Goal: Task Accomplishment & Management: Complete application form

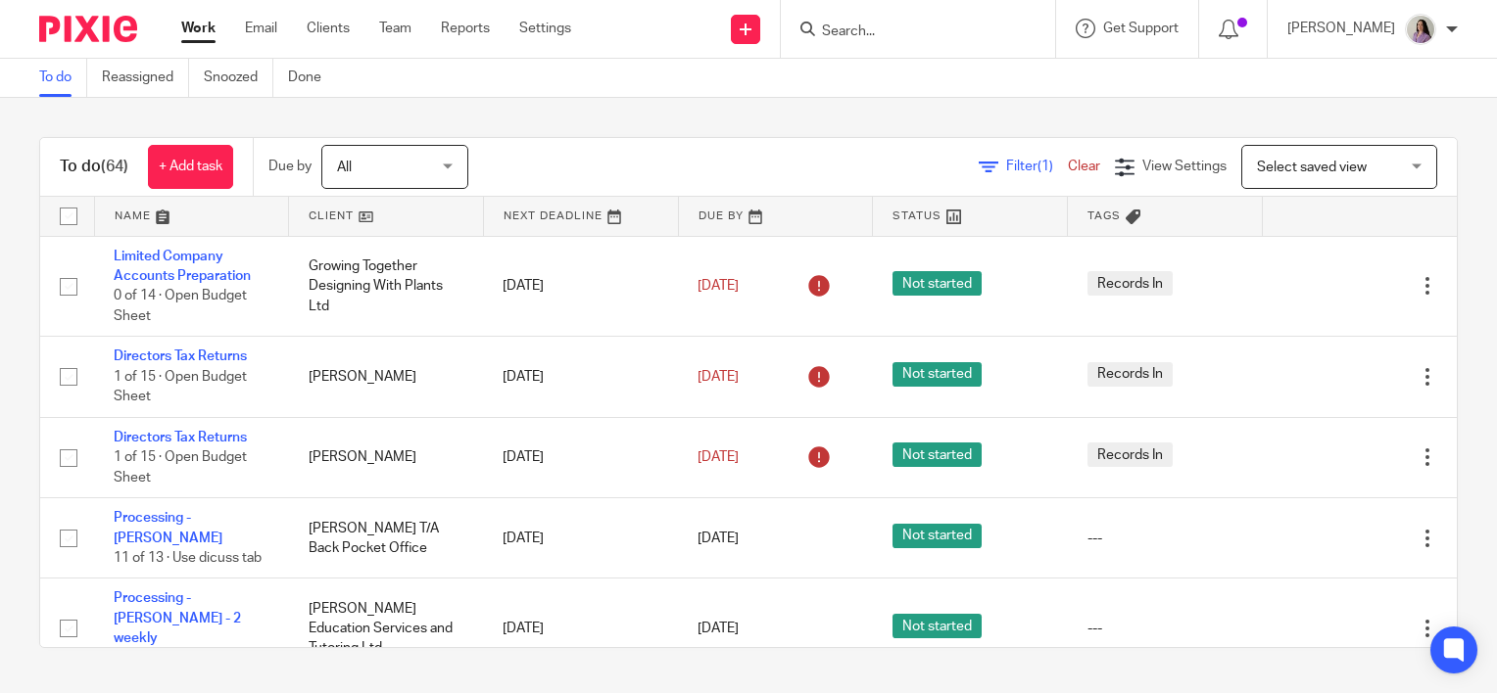
click at [944, 28] on input "Search" at bounding box center [908, 33] width 176 height 18
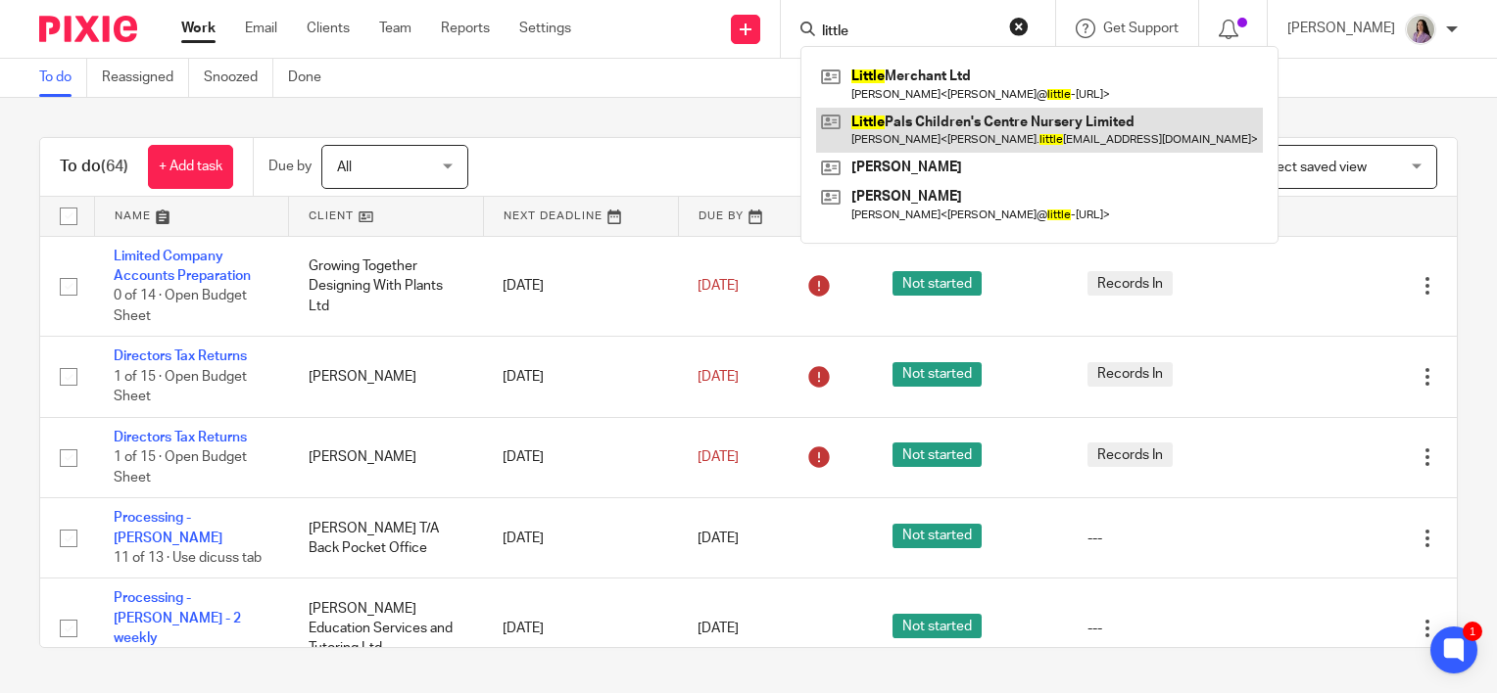
type input "little"
click at [982, 149] on link at bounding box center [1039, 130] width 447 height 45
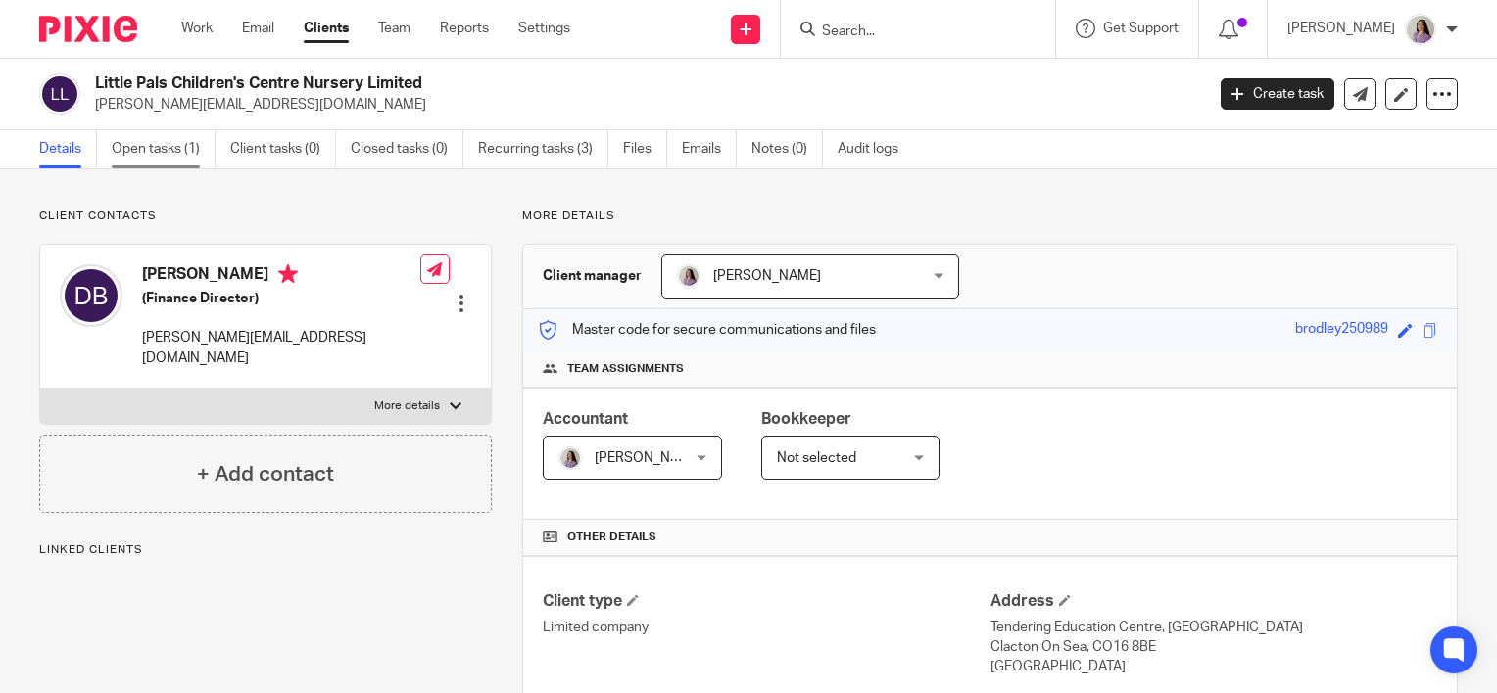
click at [145, 157] on link "Open tasks (1)" at bounding box center [164, 149] width 104 height 38
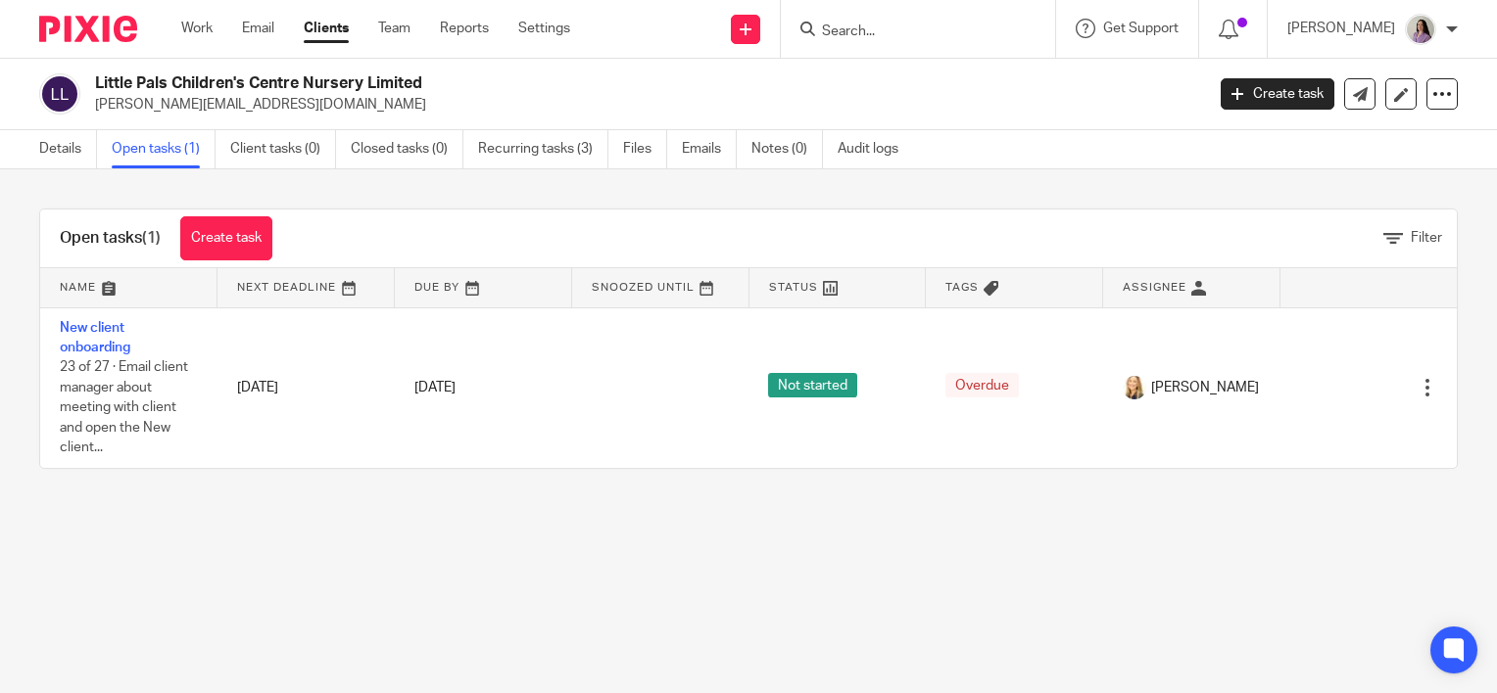
click at [1191, 87] on div "Little Pals Children's Centre Nursery Limited [PERSON_NAME][EMAIL_ADDRESS][DOMA…" at bounding box center [748, 93] width 1418 height 41
click at [1259, 79] on link "Create task" at bounding box center [1277, 93] width 114 height 31
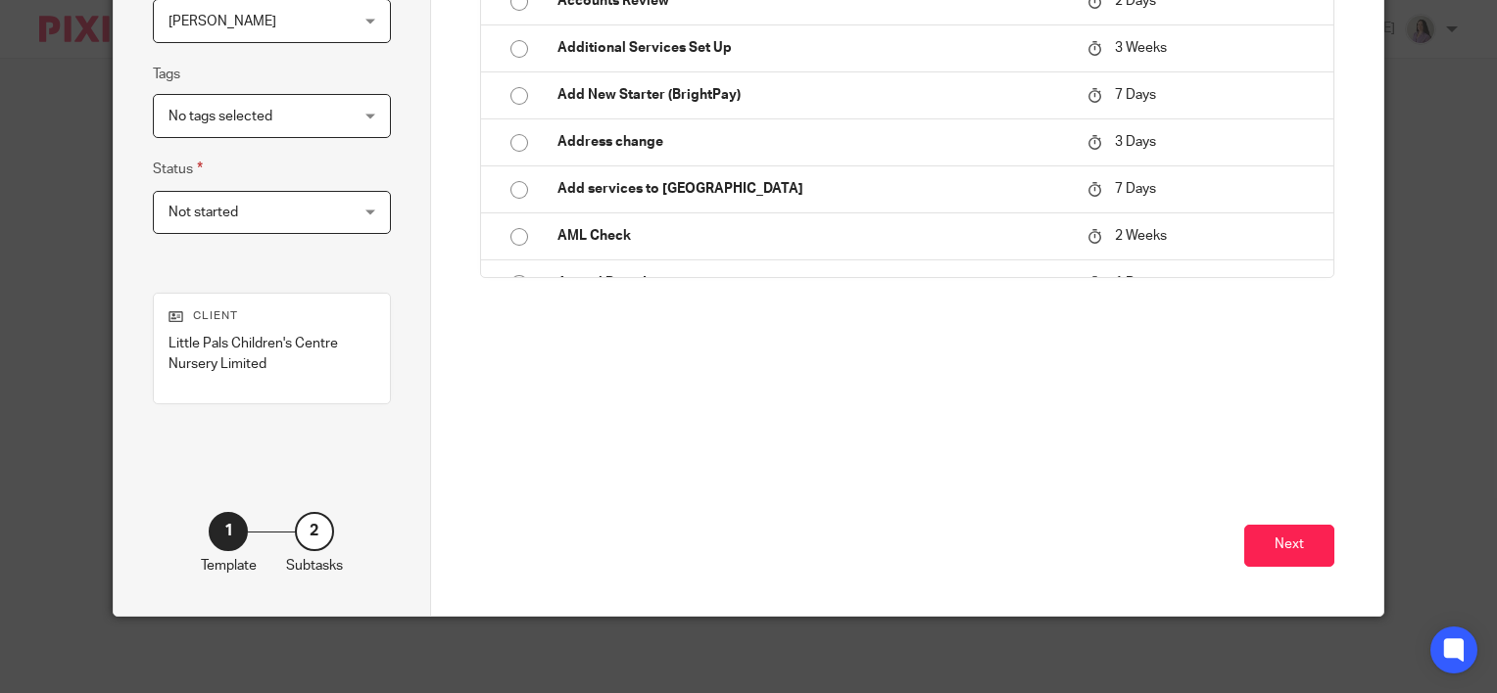
scroll to position [25, 0]
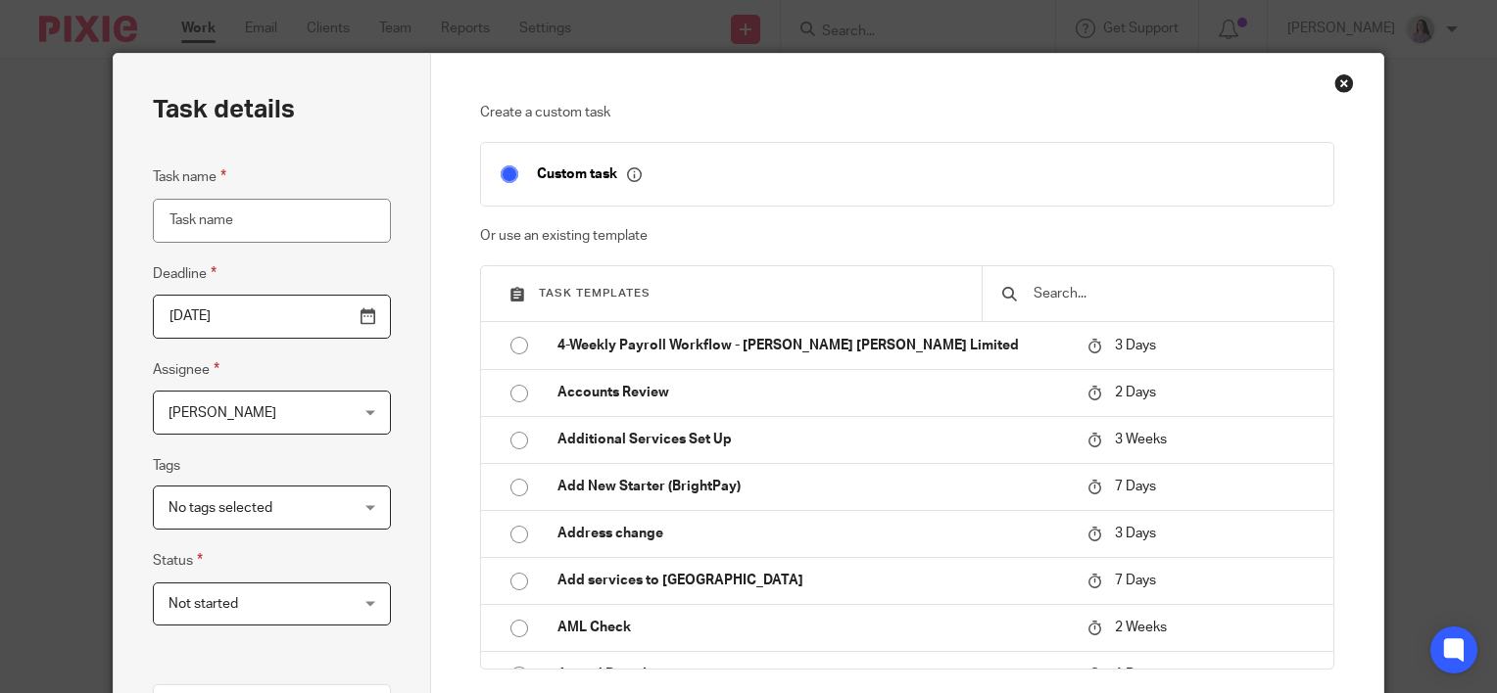
click at [1091, 290] on input "text" at bounding box center [1172, 294] width 282 height 22
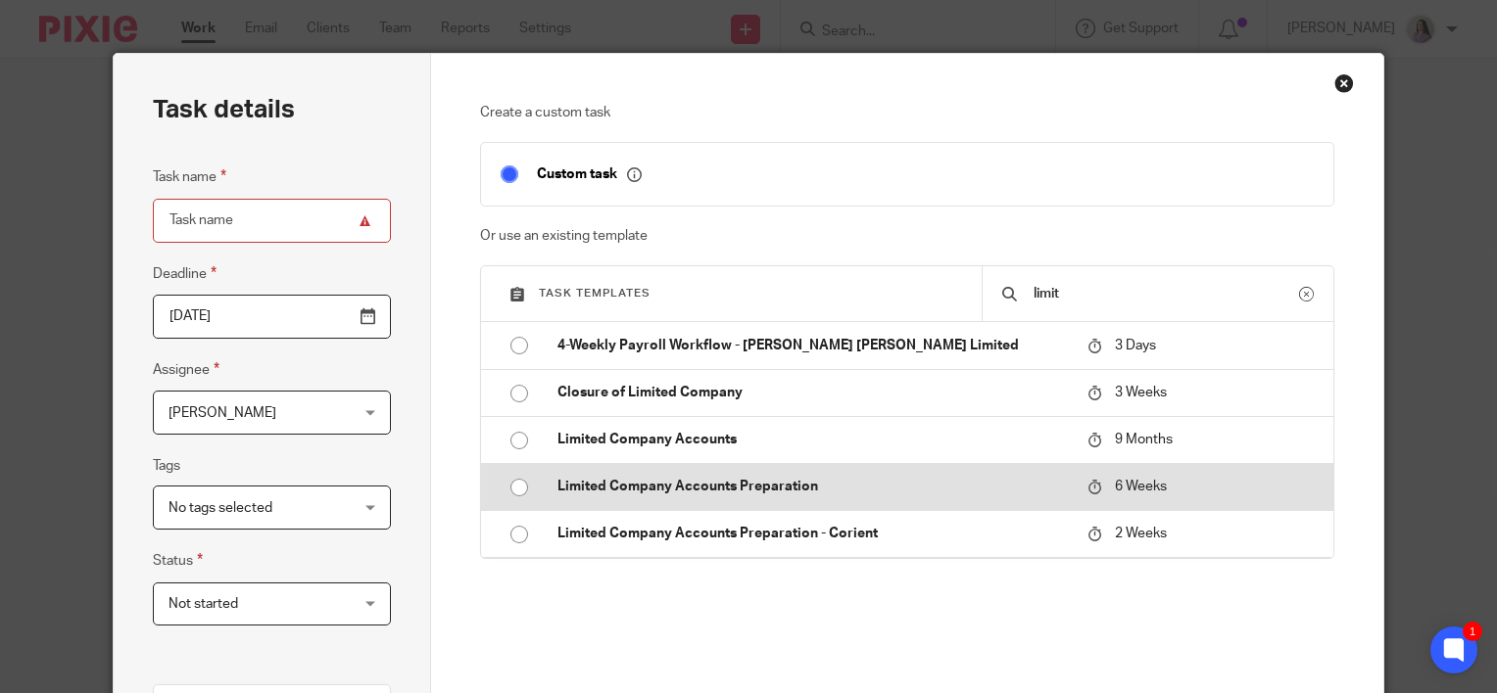
type input "limit"
click at [743, 481] on p "Limited Company Accounts Preparation" at bounding box center [812, 487] width 510 height 20
type input "2025-09-30"
type input "Limited Company Accounts Preparation"
checkbox input "false"
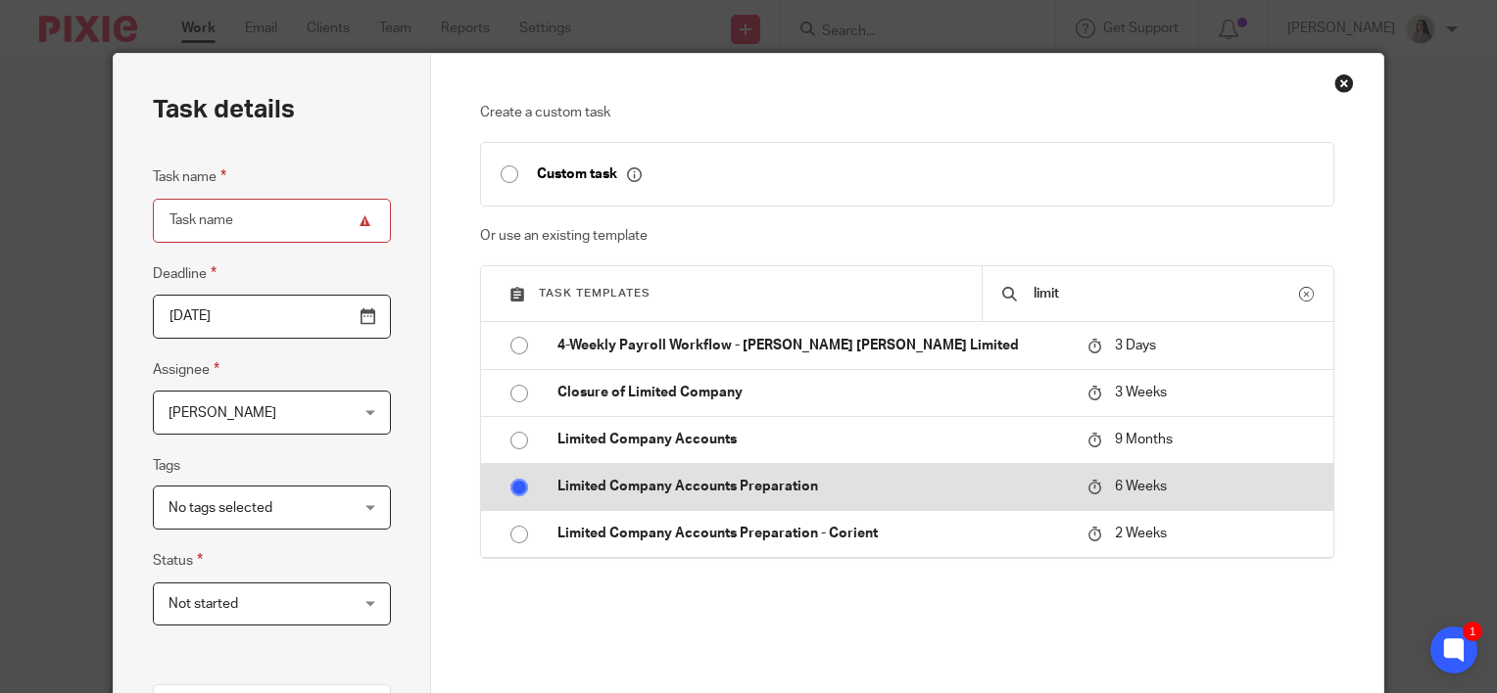
radio input "true"
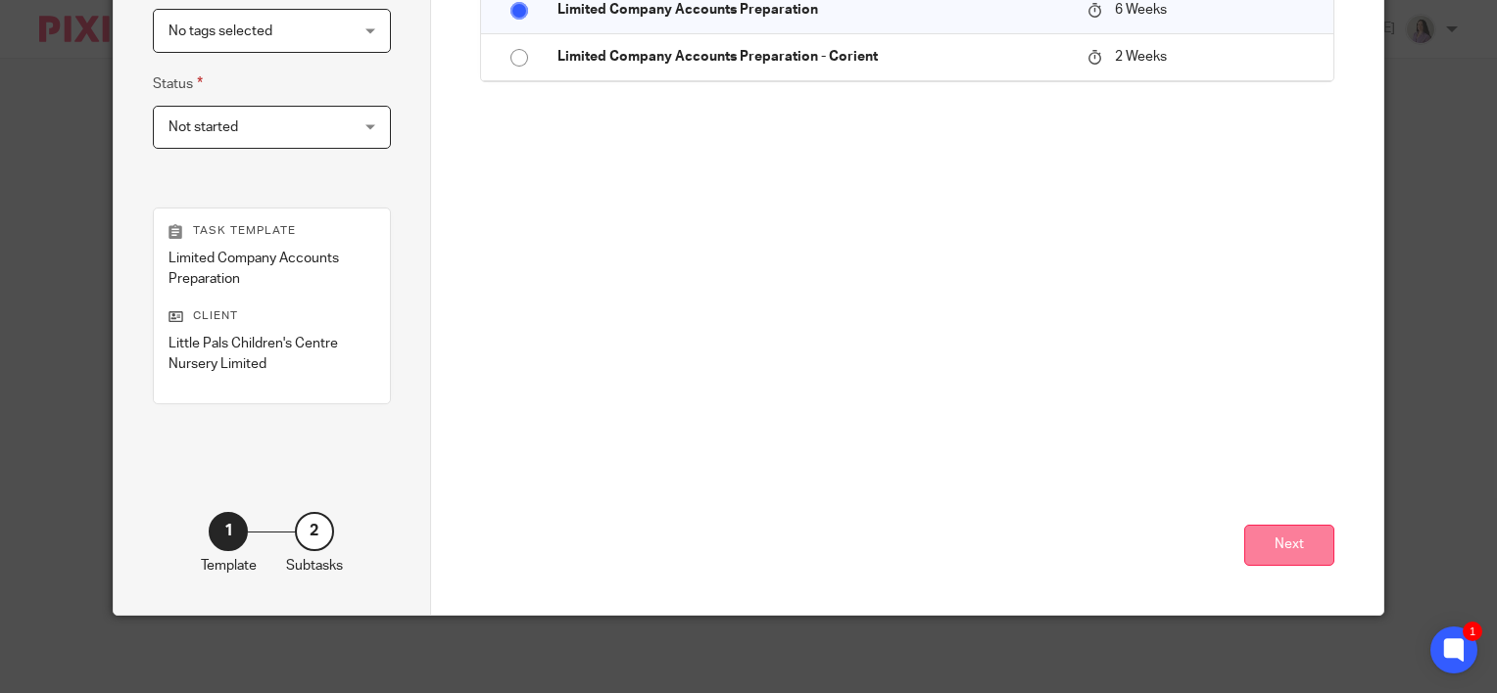
click at [1292, 553] on button "Next" at bounding box center [1289, 546] width 90 height 42
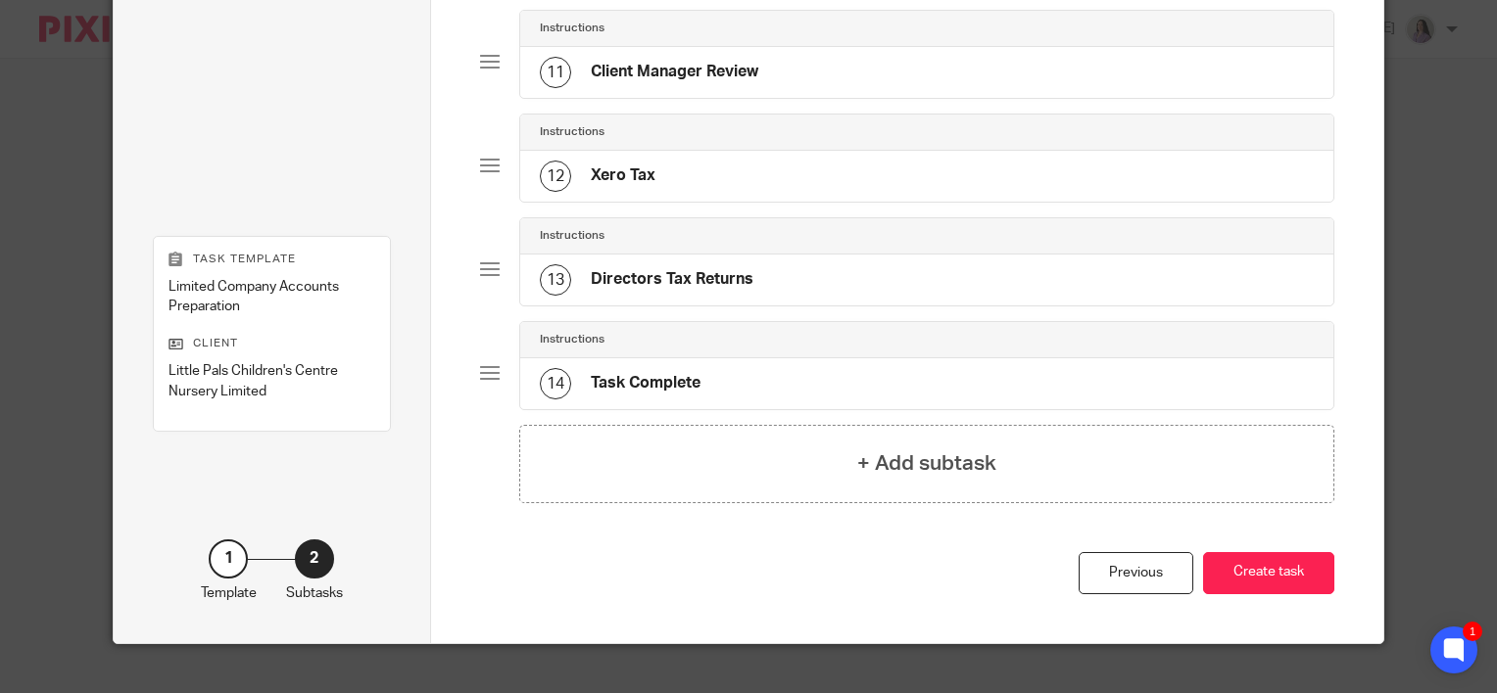
scroll to position [1229, 0]
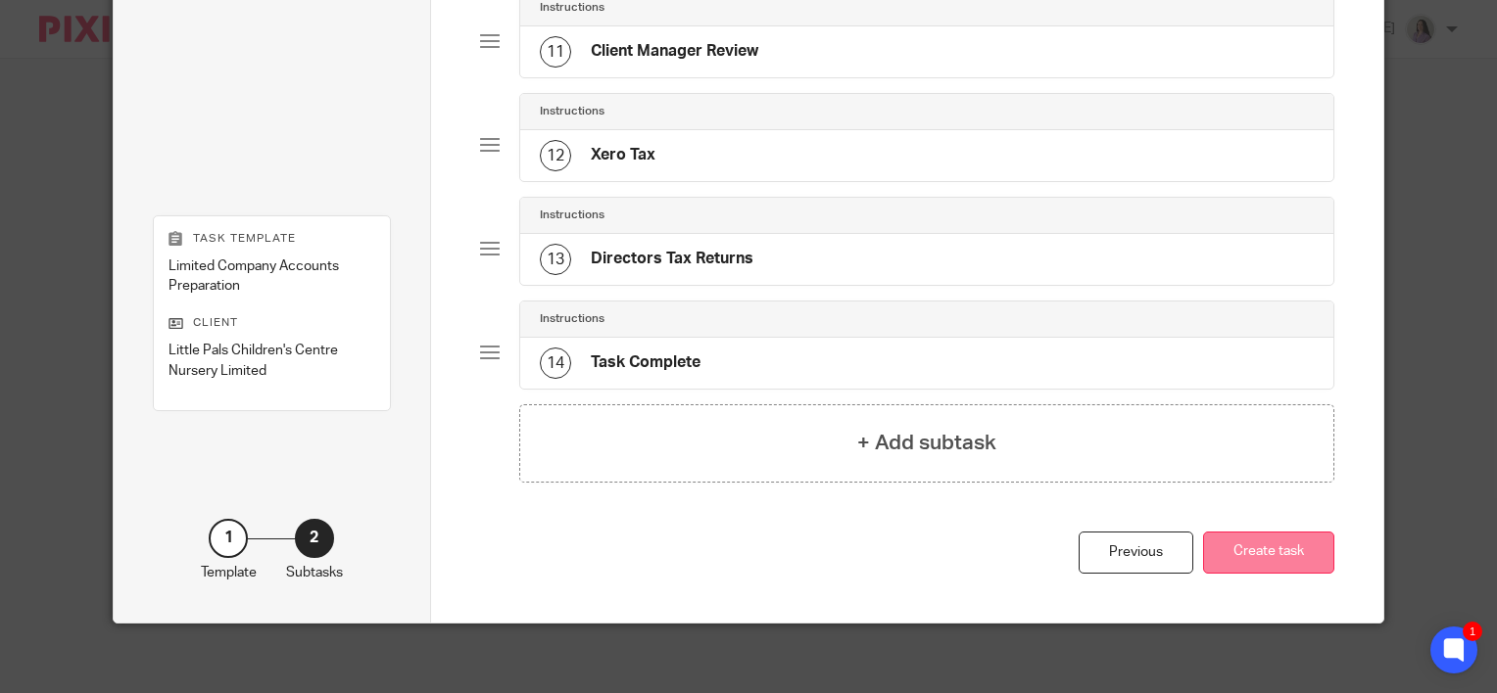
click at [1267, 553] on button "Create task" at bounding box center [1268, 553] width 131 height 42
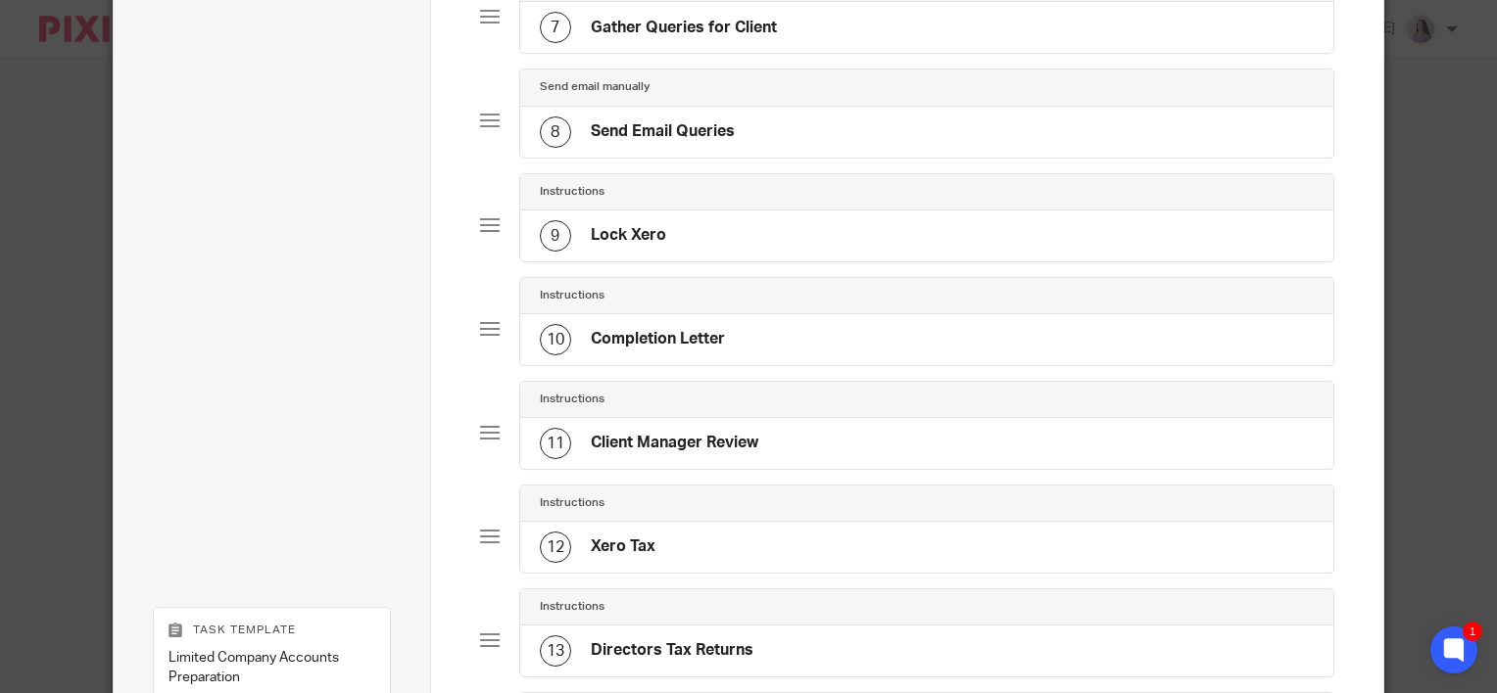
scroll to position [435, 0]
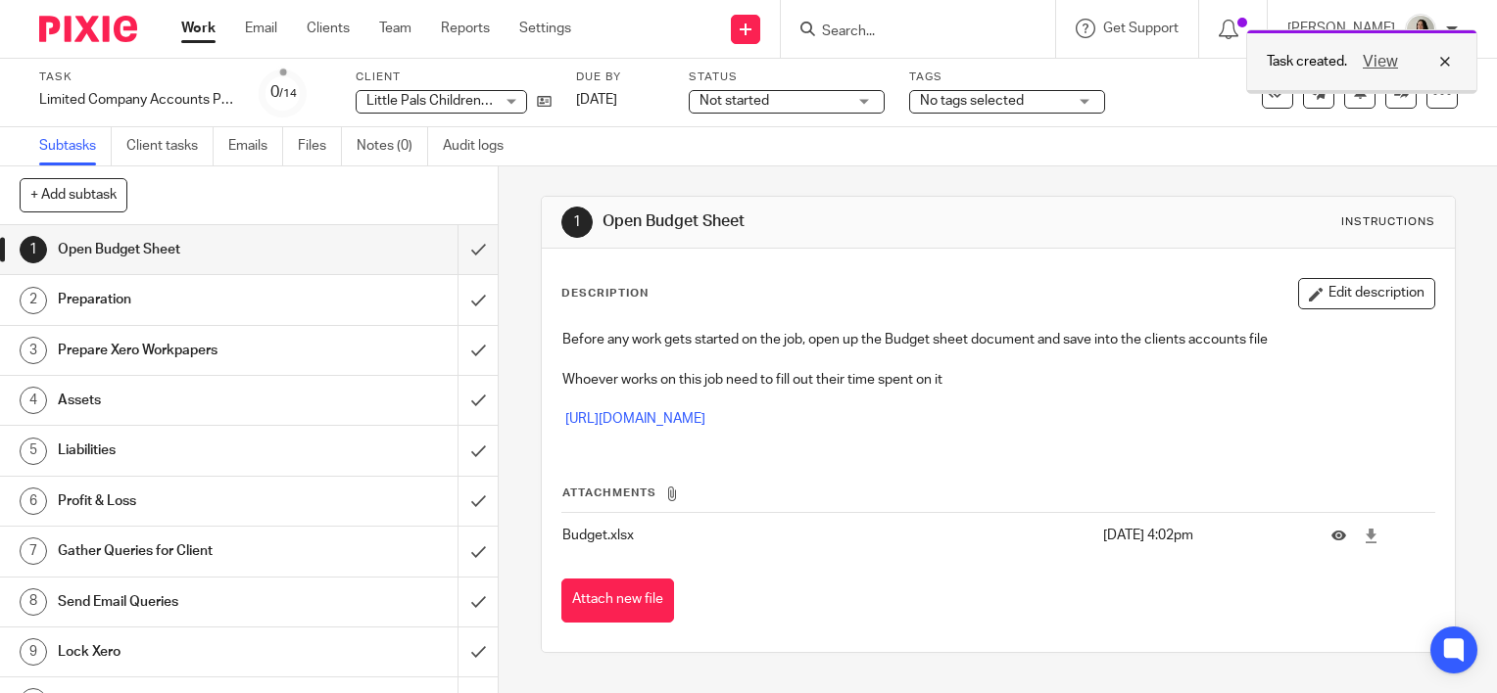
drag, startPoint x: 1444, startPoint y: 64, endPoint x: 1397, endPoint y: 71, distance: 47.7
click at [1444, 64] on div "View" at bounding box center [1402, 62] width 110 height 24
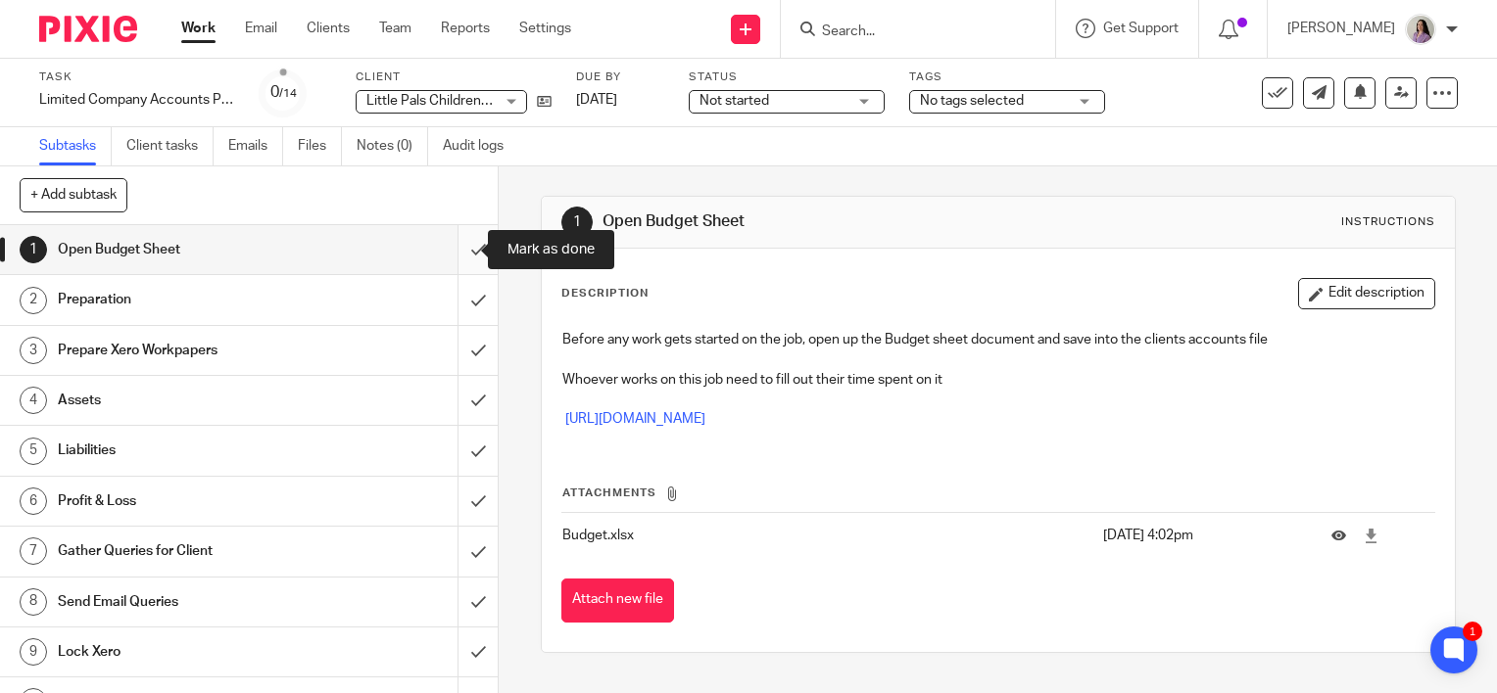
click at [462, 256] on input "submit" at bounding box center [249, 249] width 498 height 49
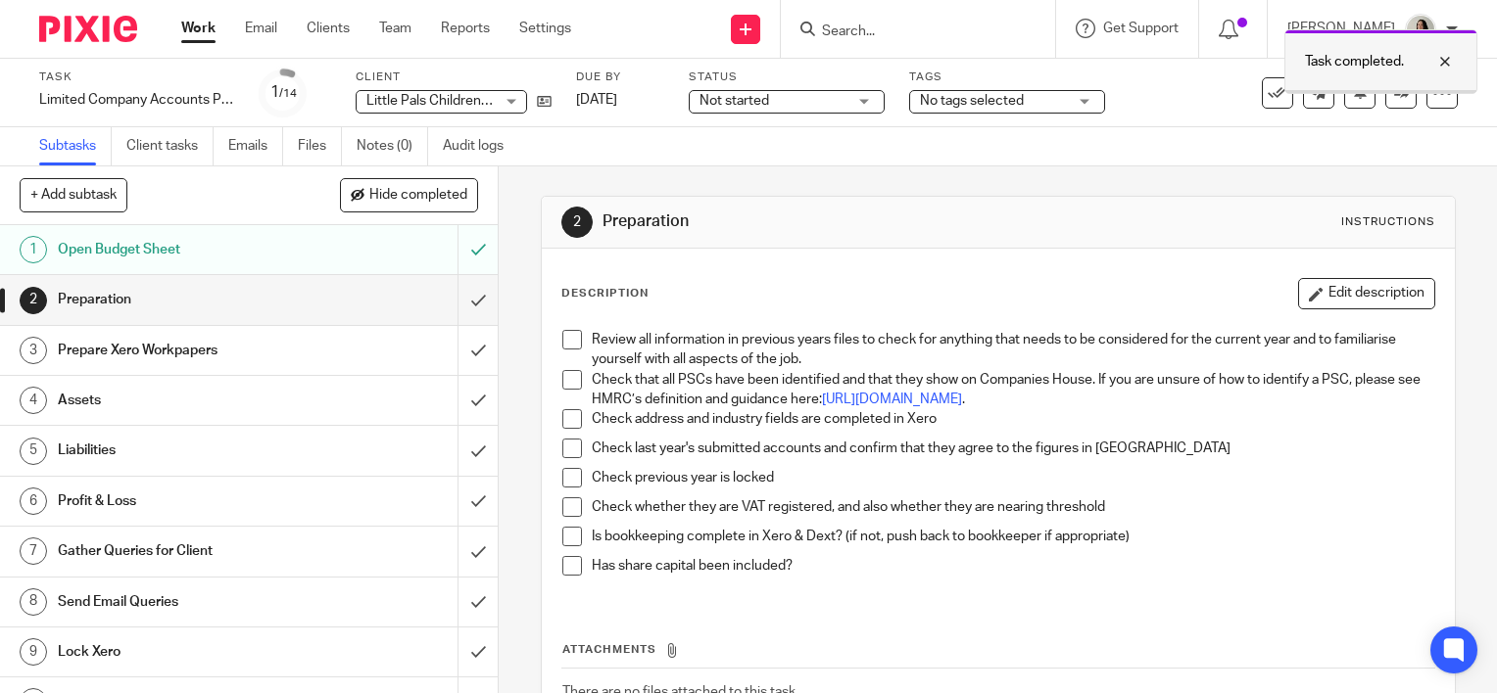
click at [1438, 47] on div "Task completed." at bounding box center [1380, 61] width 193 height 65
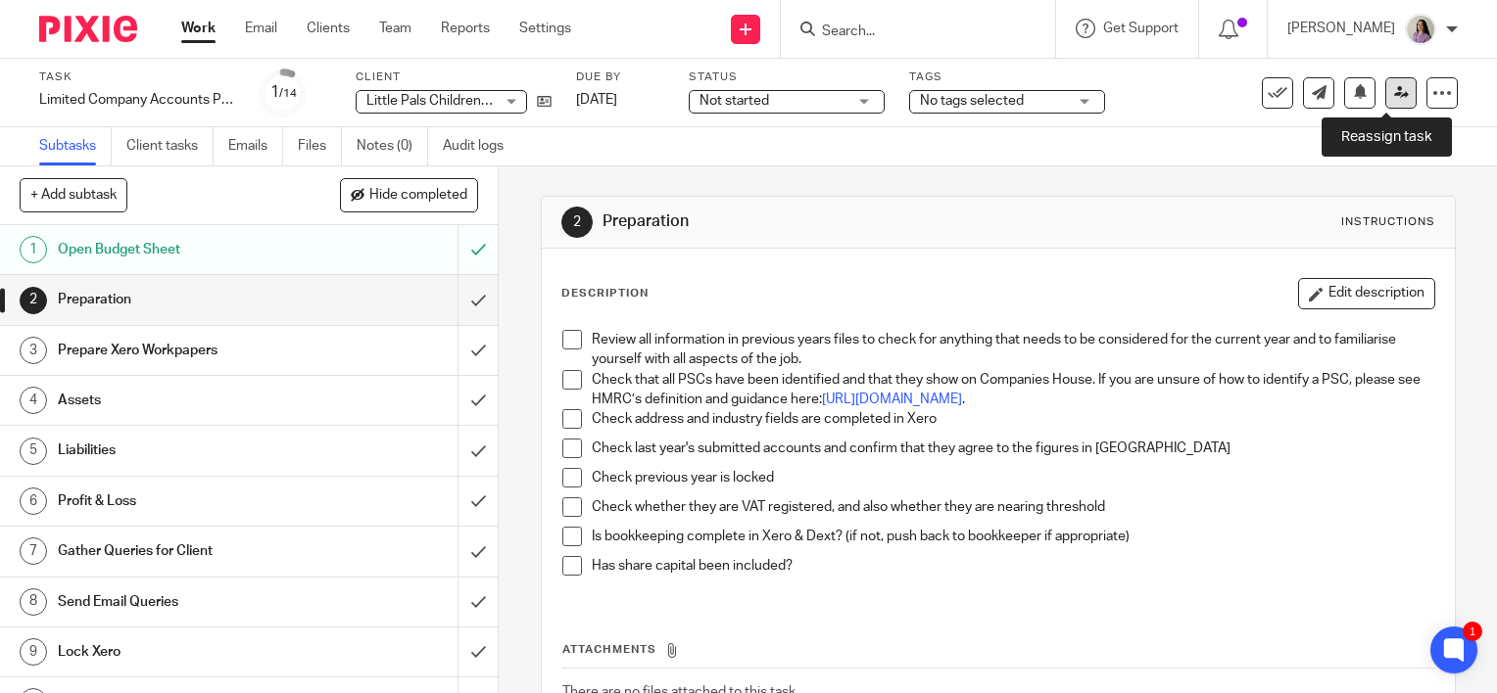
click at [1394, 94] on icon at bounding box center [1401, 92] width 15 height 15
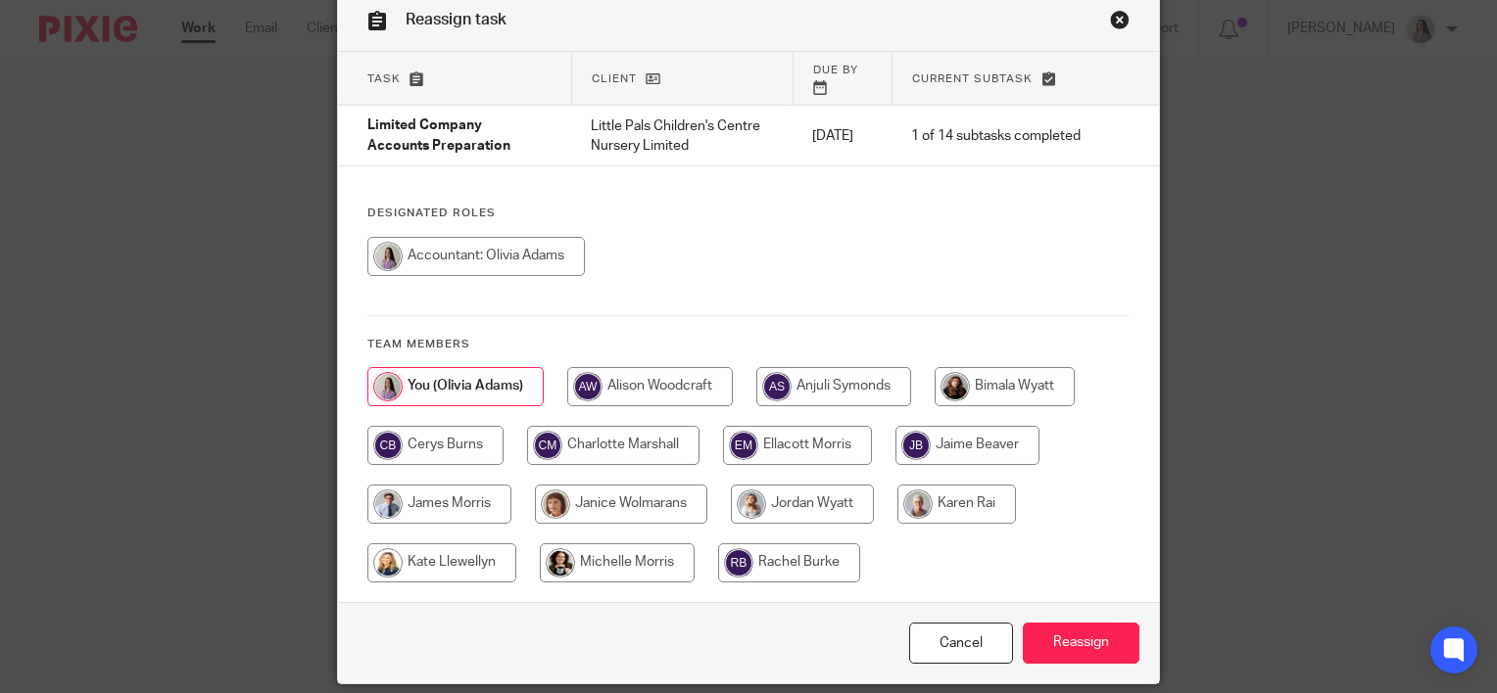
scroll to position [143, 0]
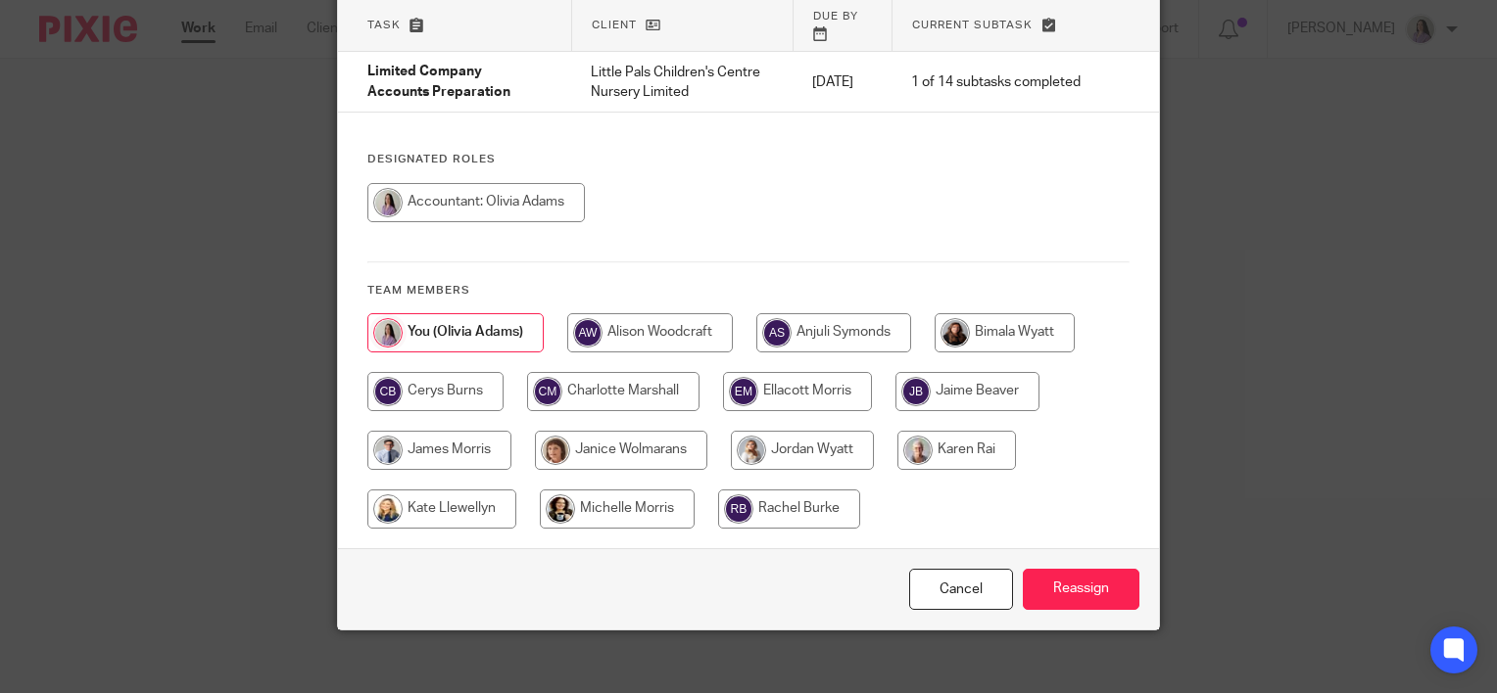
click at [820, 452] on input "radio" at bounding box center [802, 450] width 143 height 39
radio input "true"
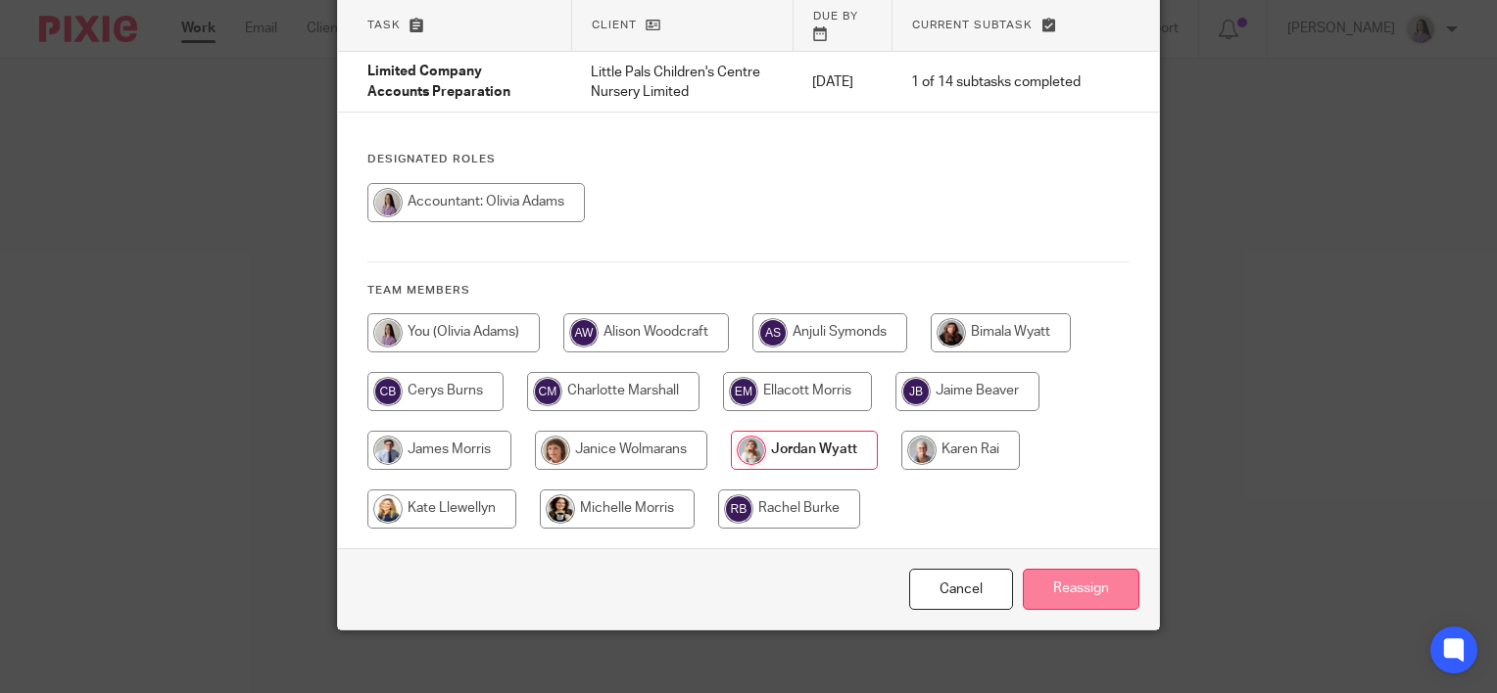
click at [1063, 590] on input "Reassign" at bounding box center [1080, 590] width 117 height 42
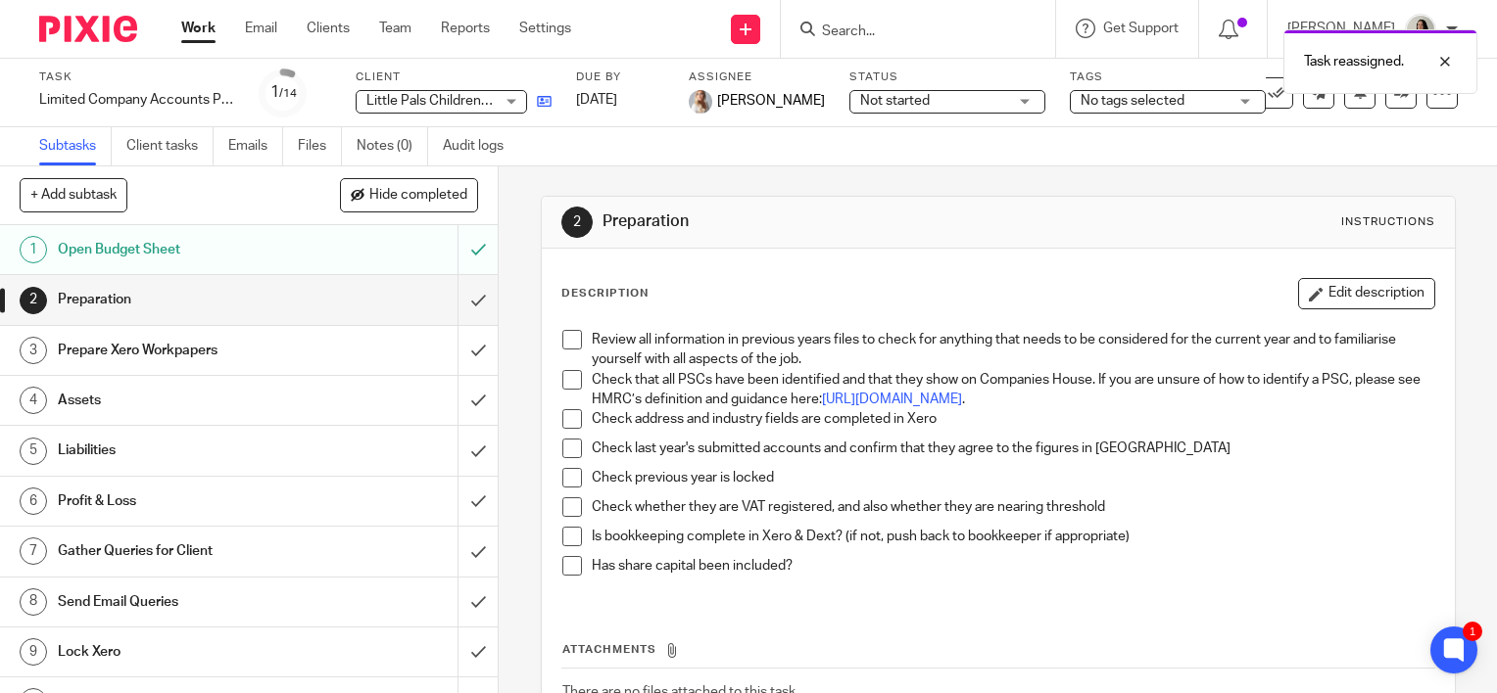
click at [545, 110] on link at bounding box center [539, 101] width 24 height 20
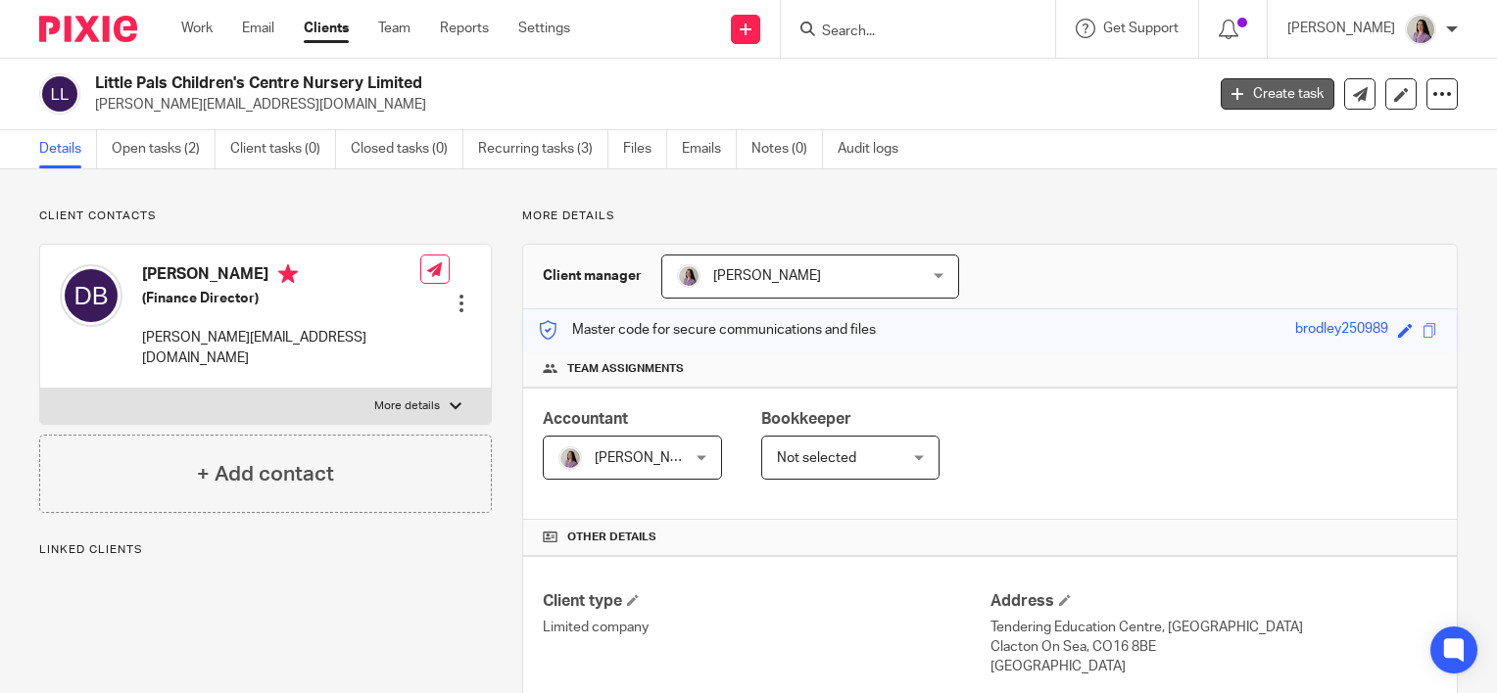
click at [1296, 103] on link "Create task" at bounding box center [1277, 93] width 114 height 31
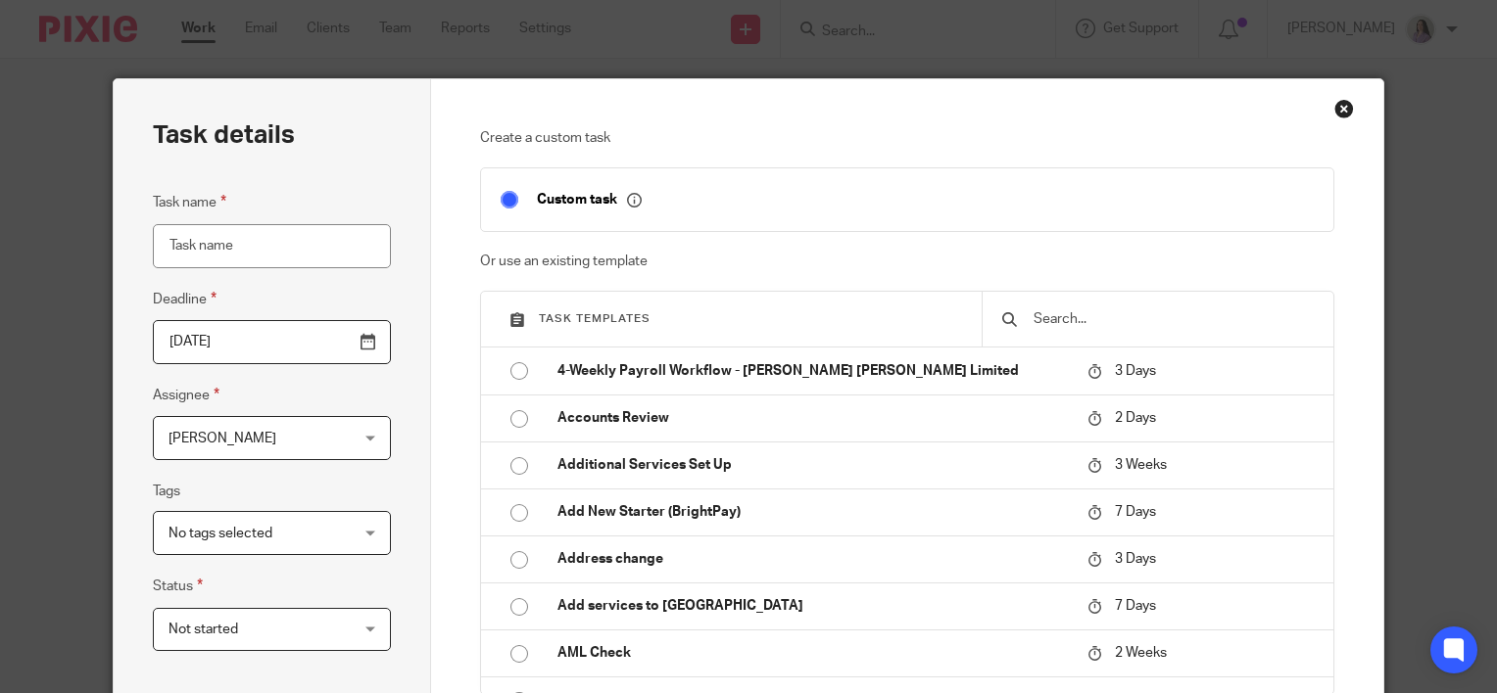
click at [968, 264] on p "Or use an existing template" at bounding box center [907, 262] width 855 height 20
click at [1014, 300] on div at bounding box center [1157, 319] width 352 height 55
click at [1021, 315] on div at bounding box center [1157, 319] width 352 height 55
click at [1069, 318] on input "text" at bounding box center [1172, 320] width 282 height 22
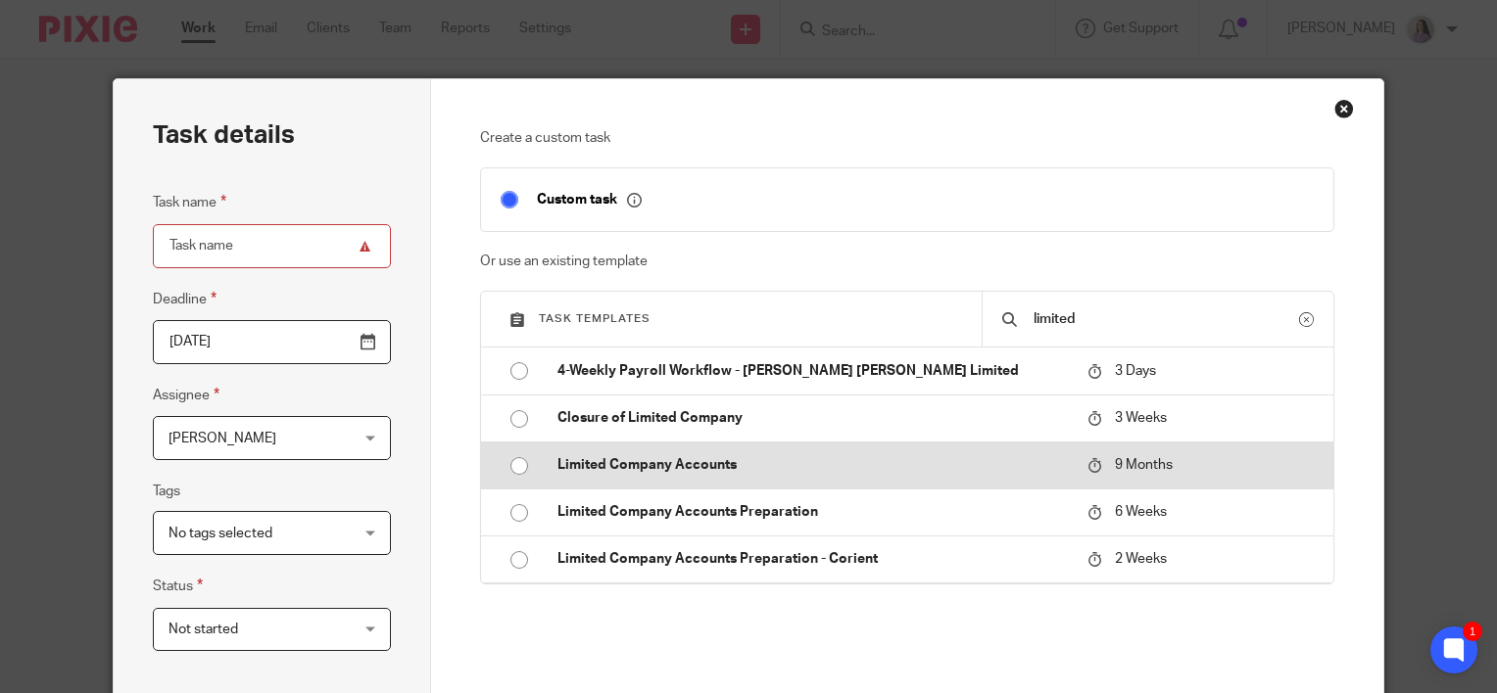
type input "limited"
click at [841, 478] on td "Limited Company Accounts" at bounding box center [808, 465] width 540 height 47
type input "2026-05-19"
type input "Limited Company Accounts"
checkbox input "false"
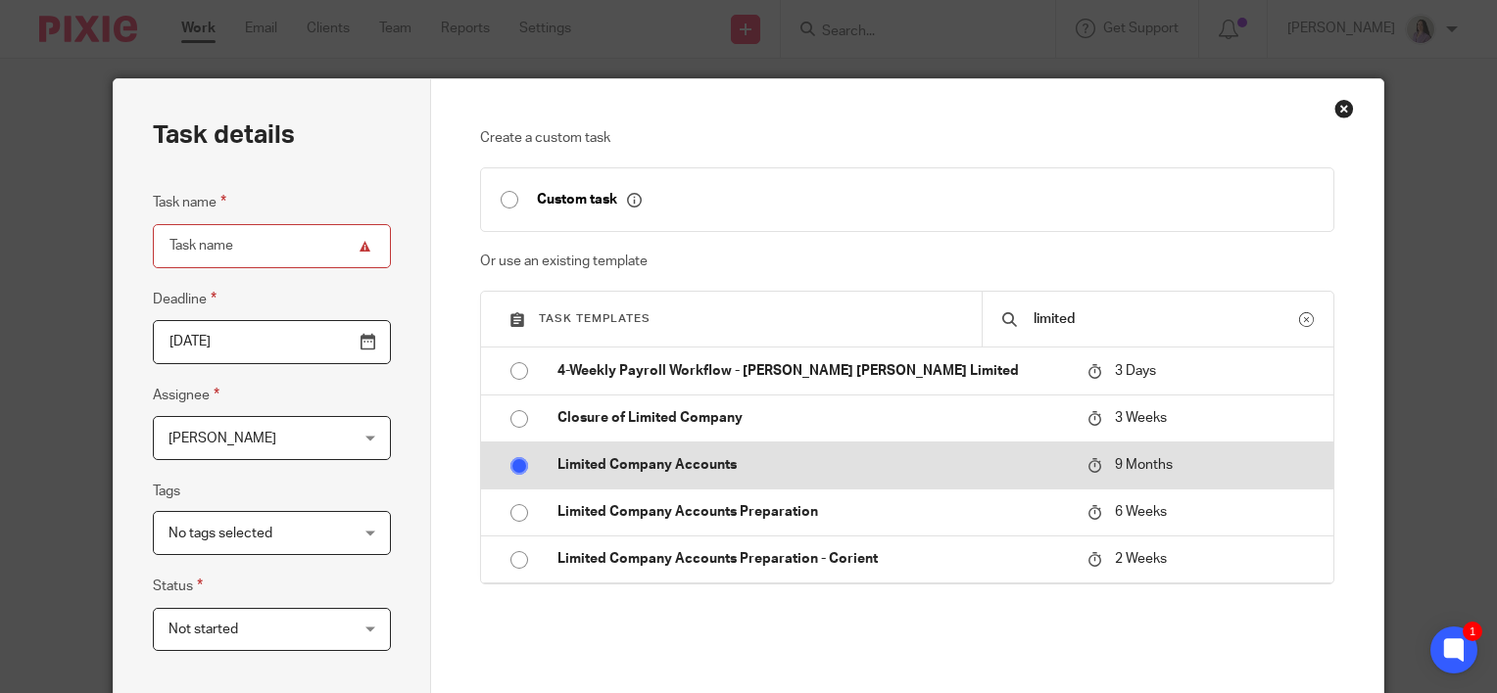
radio input "true"
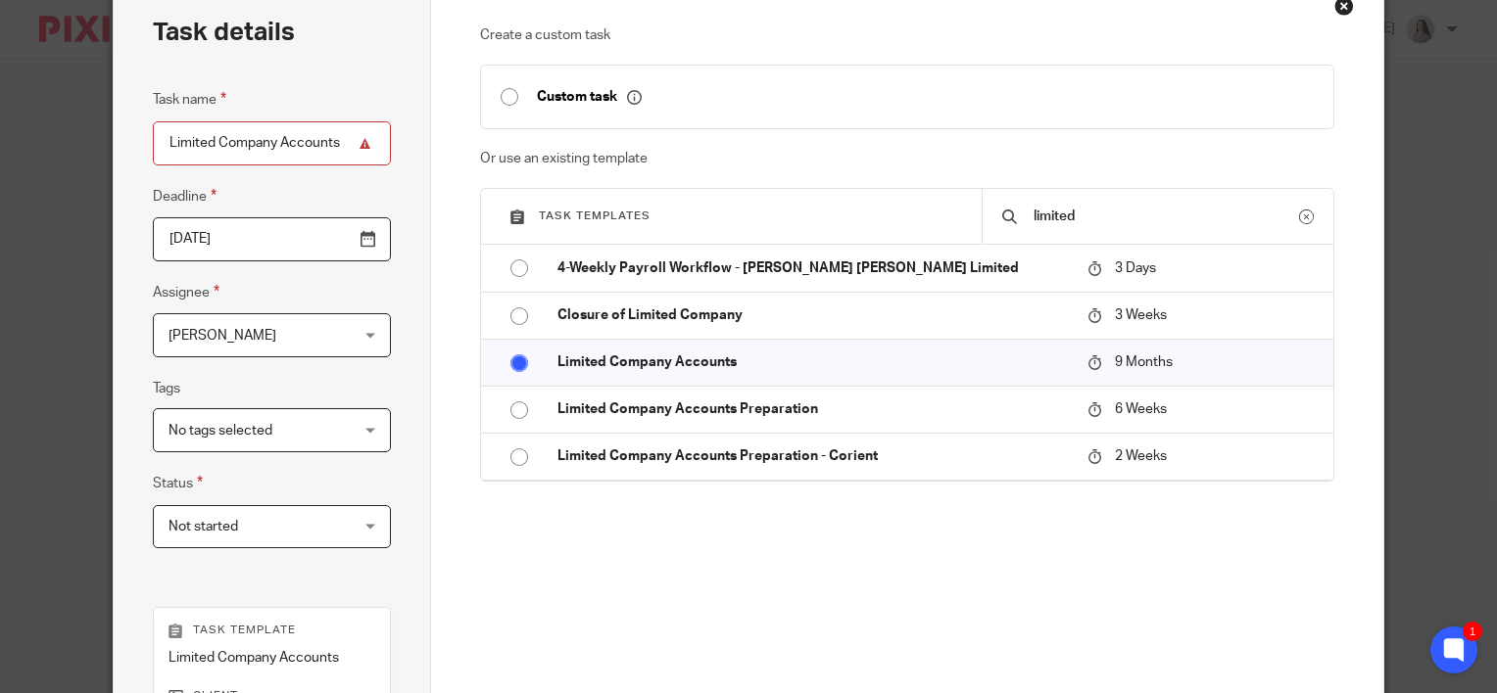
scroll to position [482, 0]
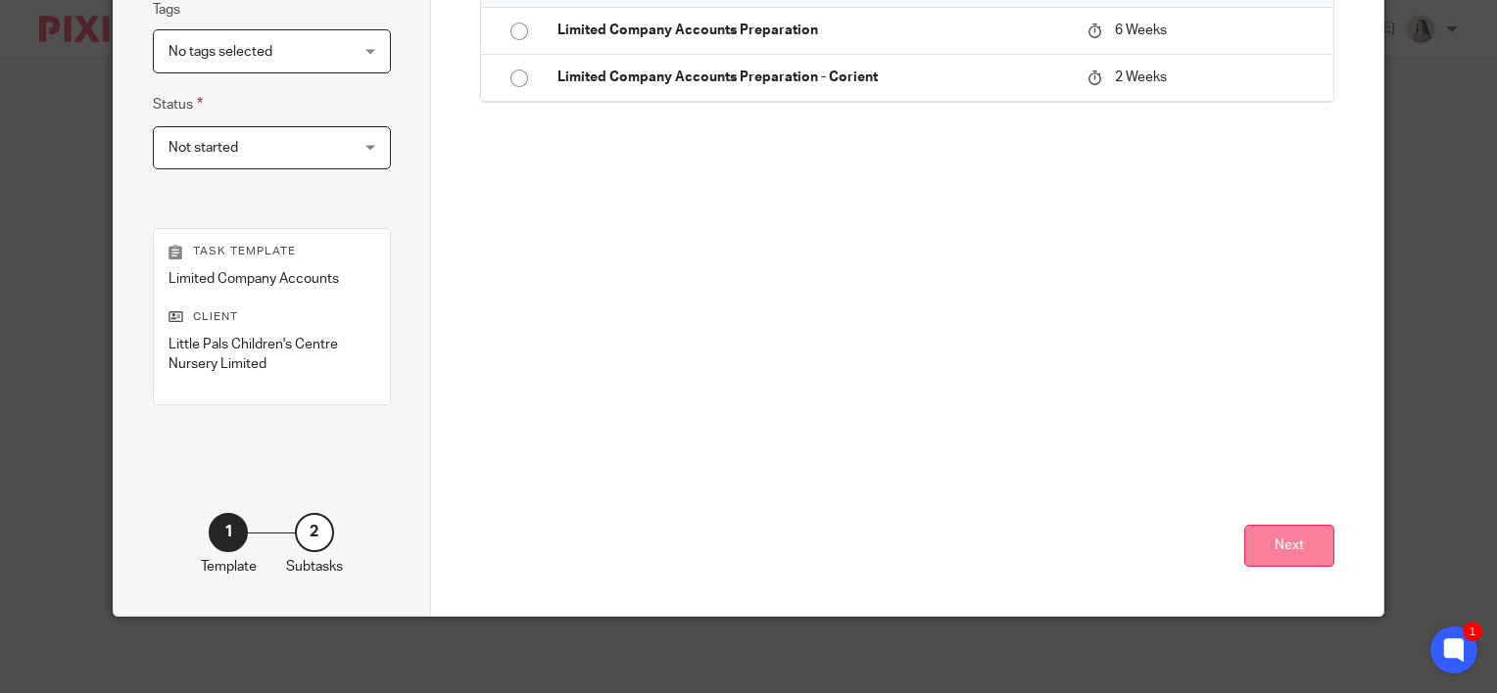
click at [1289, 539] on button "Next" at bounding box center [1289, 546] width 90 height 42
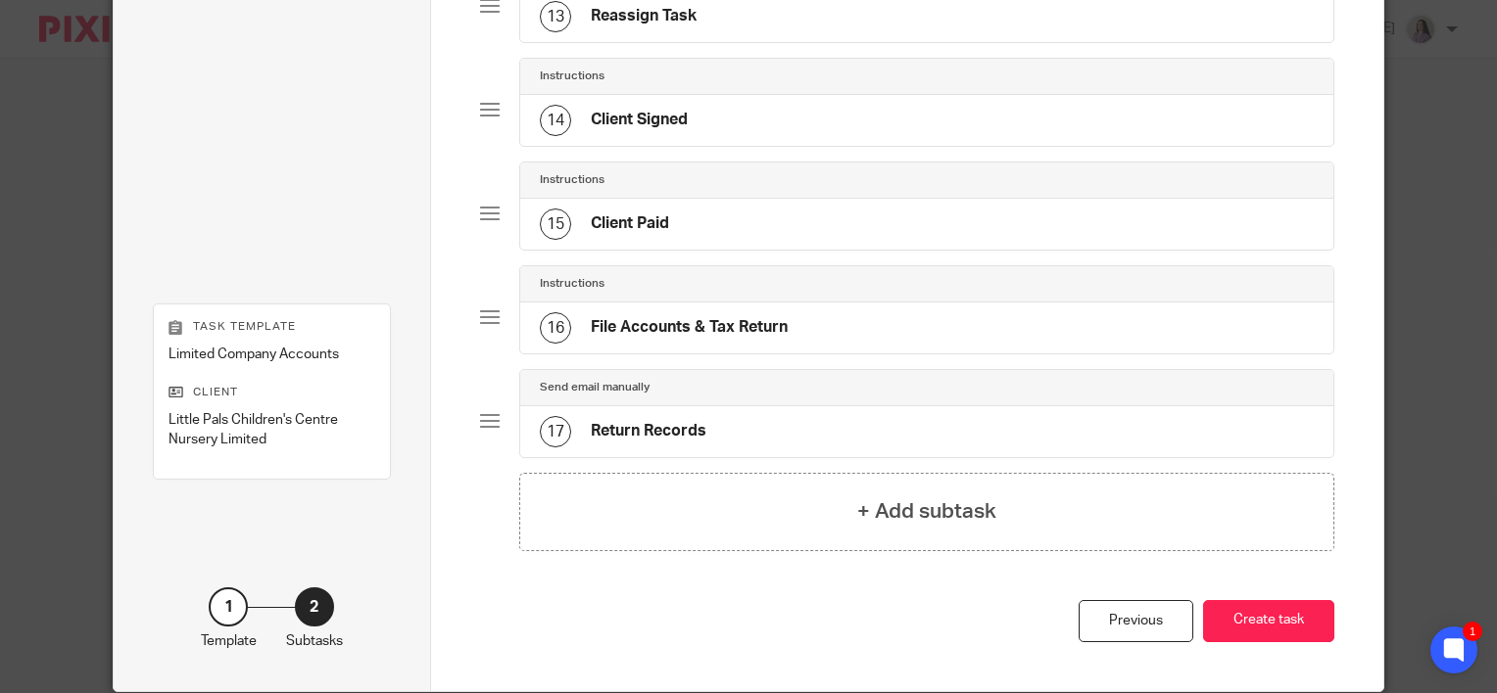
scroll to position [1539, 0]
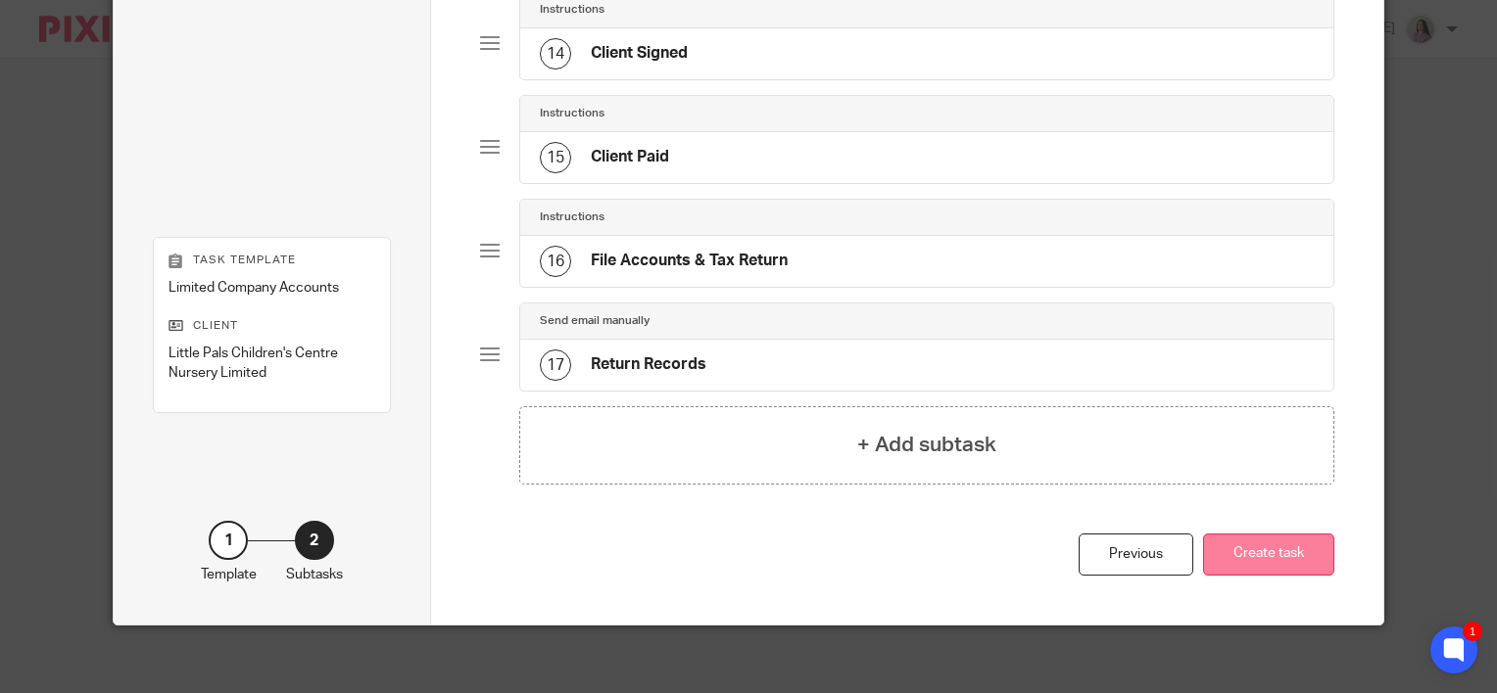
click at [1283, 549] on button "Create task" at bounding box center [1268, 555] width 131 height 42
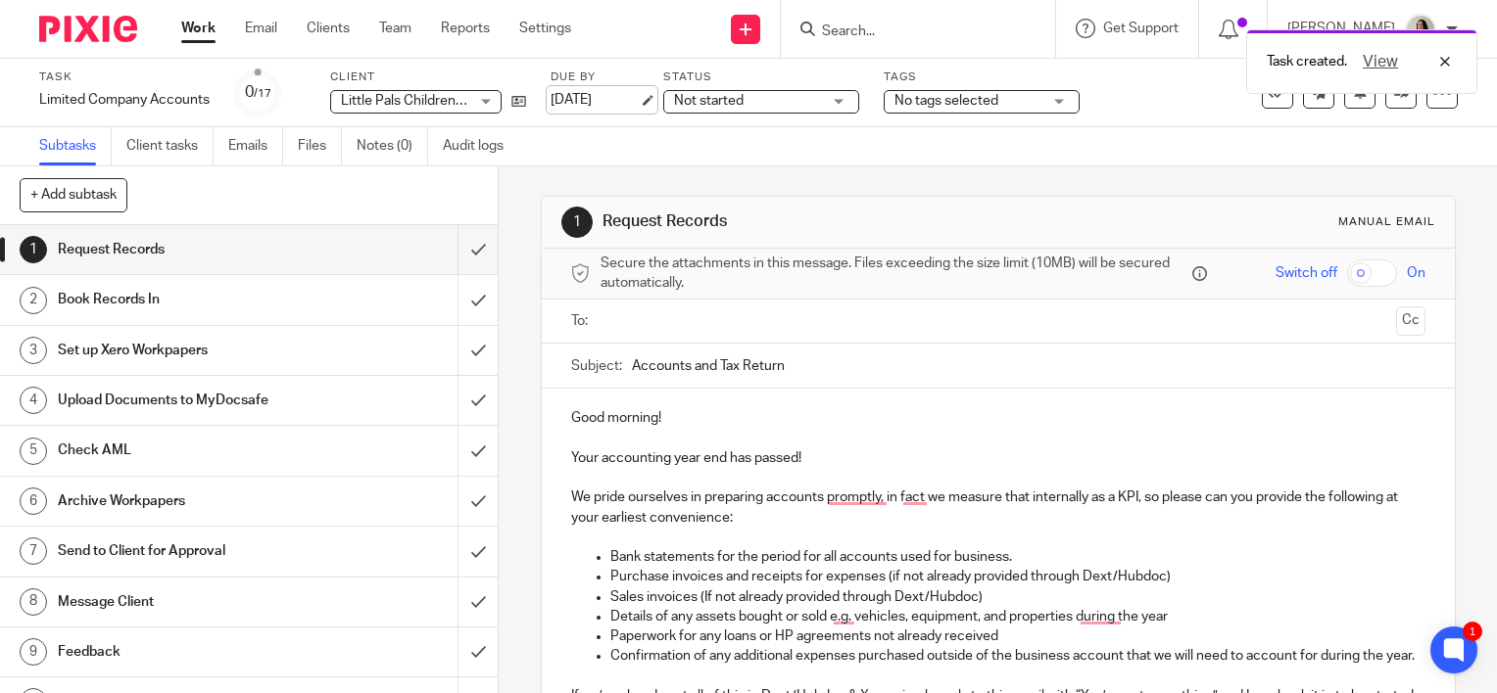
click at [622, 109] on link "[DATE]" at bounding box center [594, 100] width 88 height 21
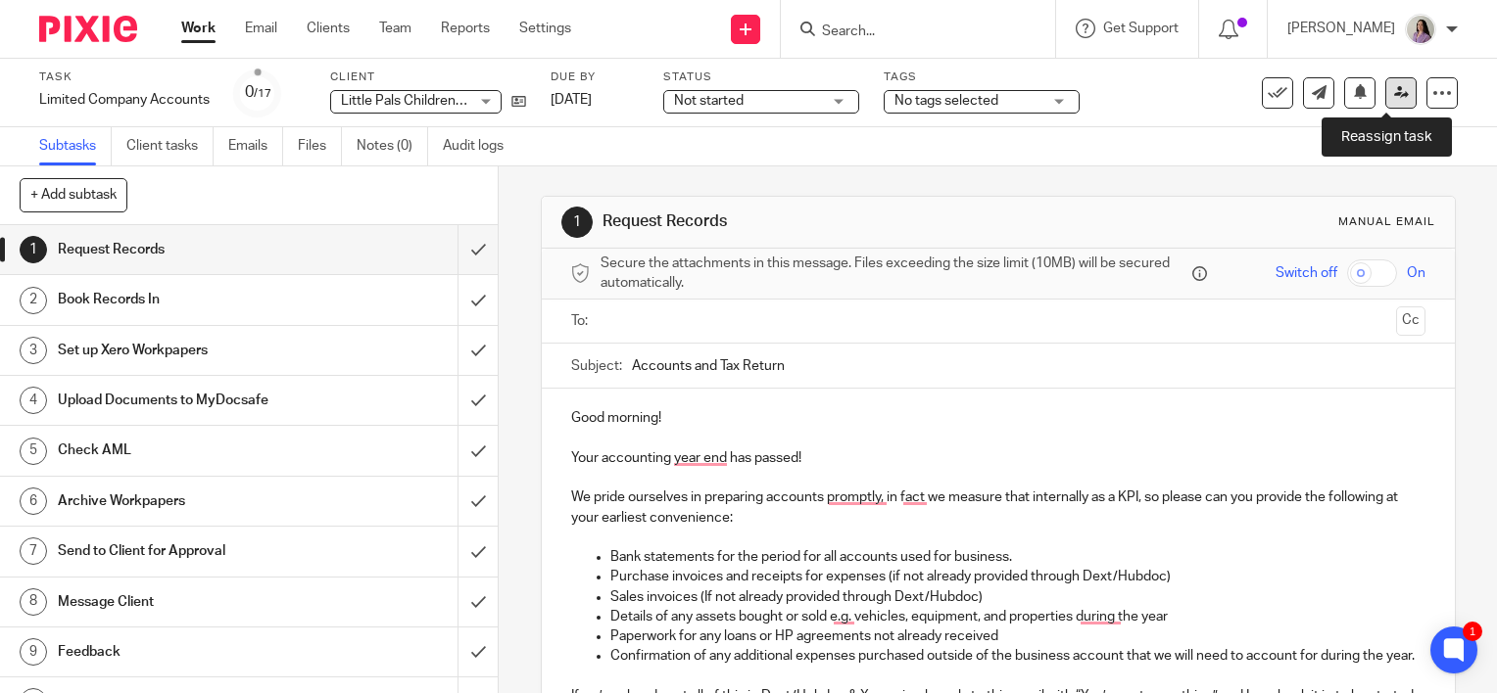
click at [1394, 94] on icon at bounding box center [1401, 92] width 15 height 15
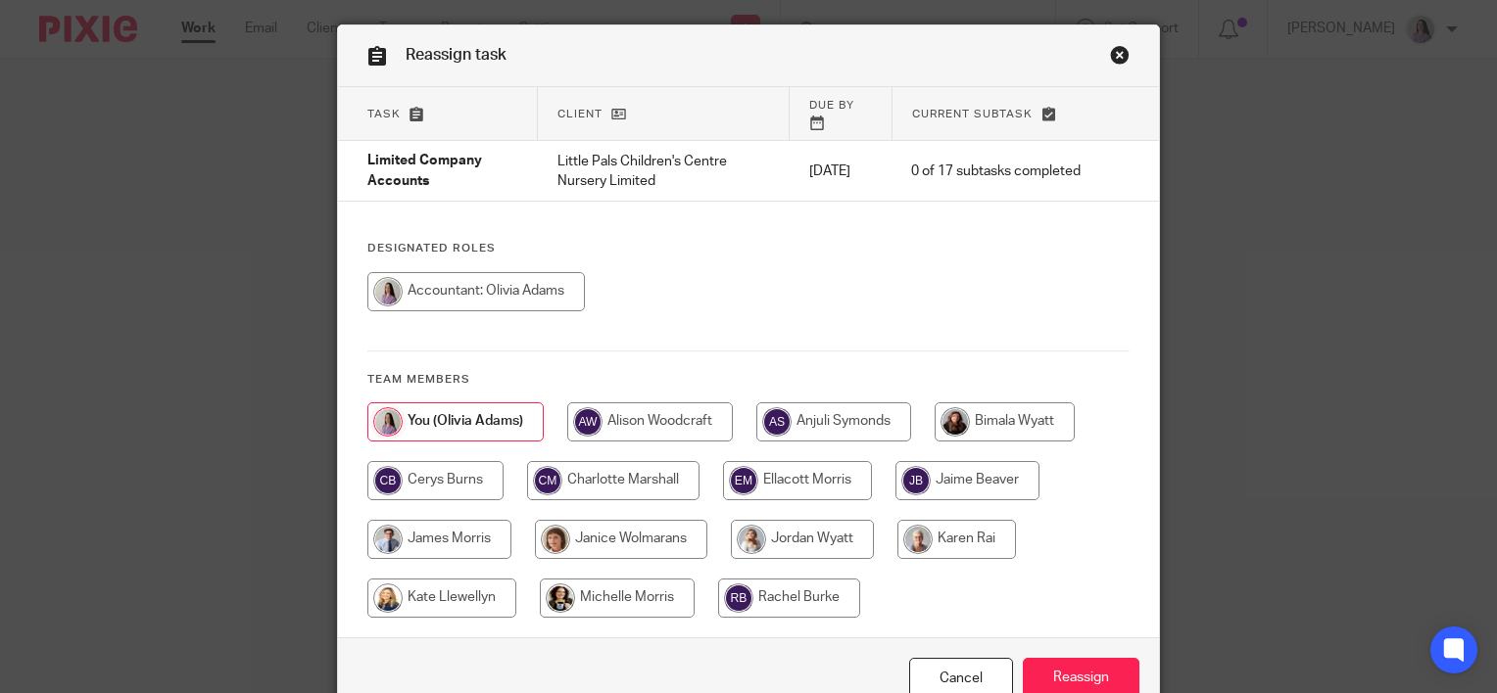
scroll to position [98, 0]
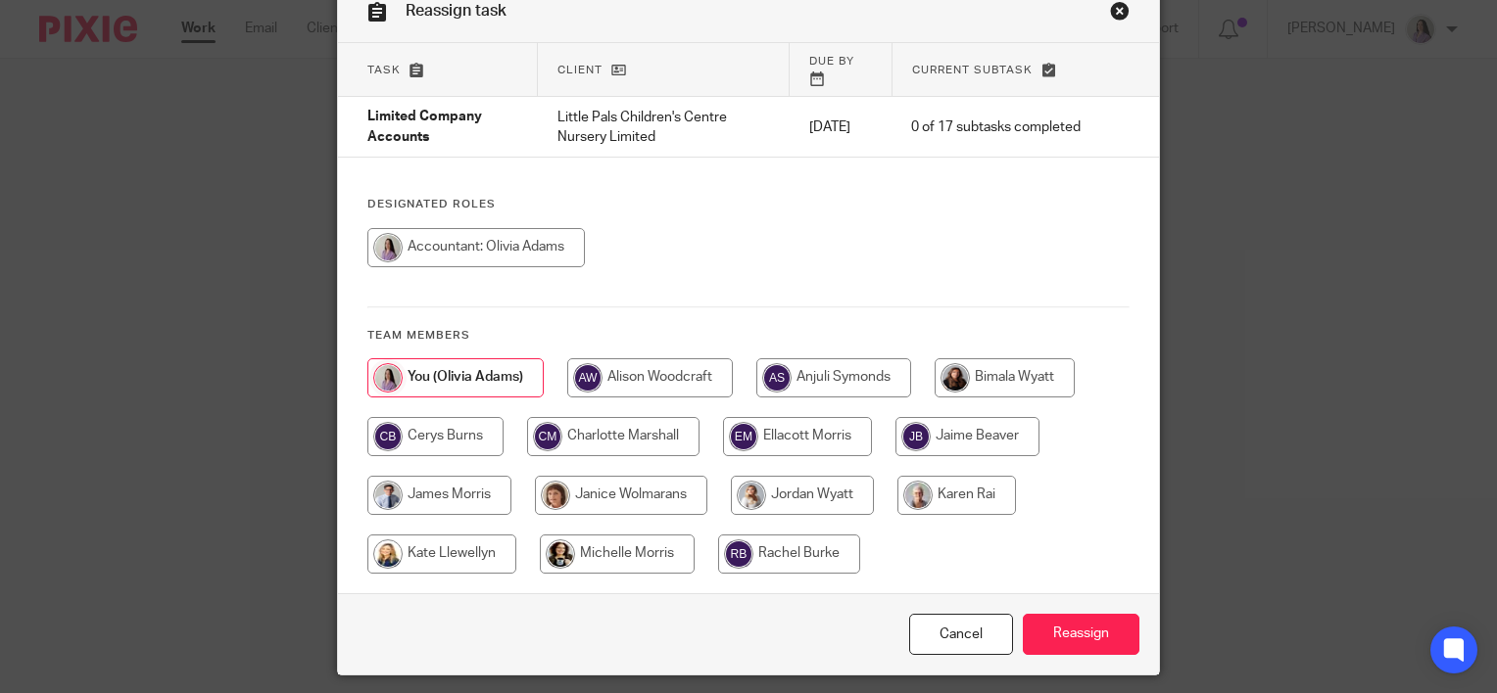
click at [804, 478] on input "radio" at bounding box center [802, 495] width 143 height 39
radio input "true"
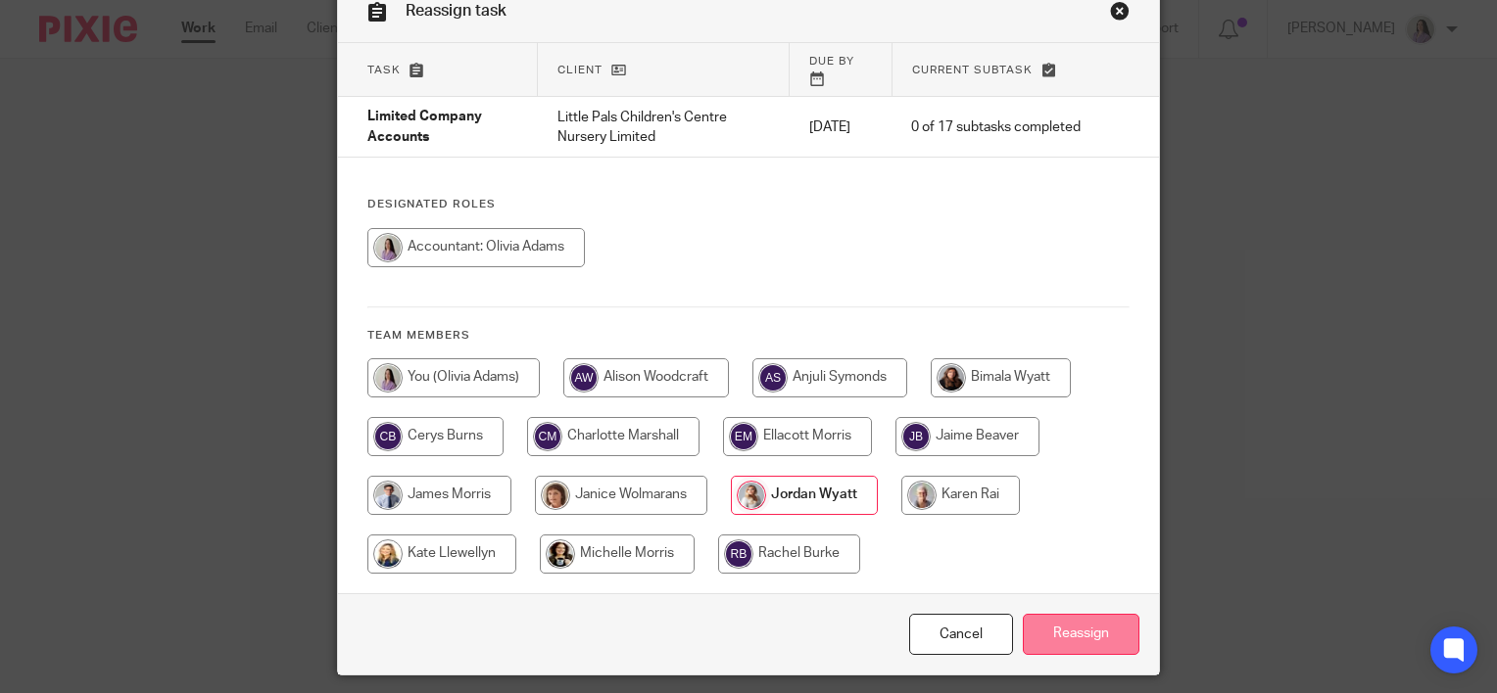
click at [1092, 614] on input "Reassign" at bounding box center [1080, 635] width 117 height 42
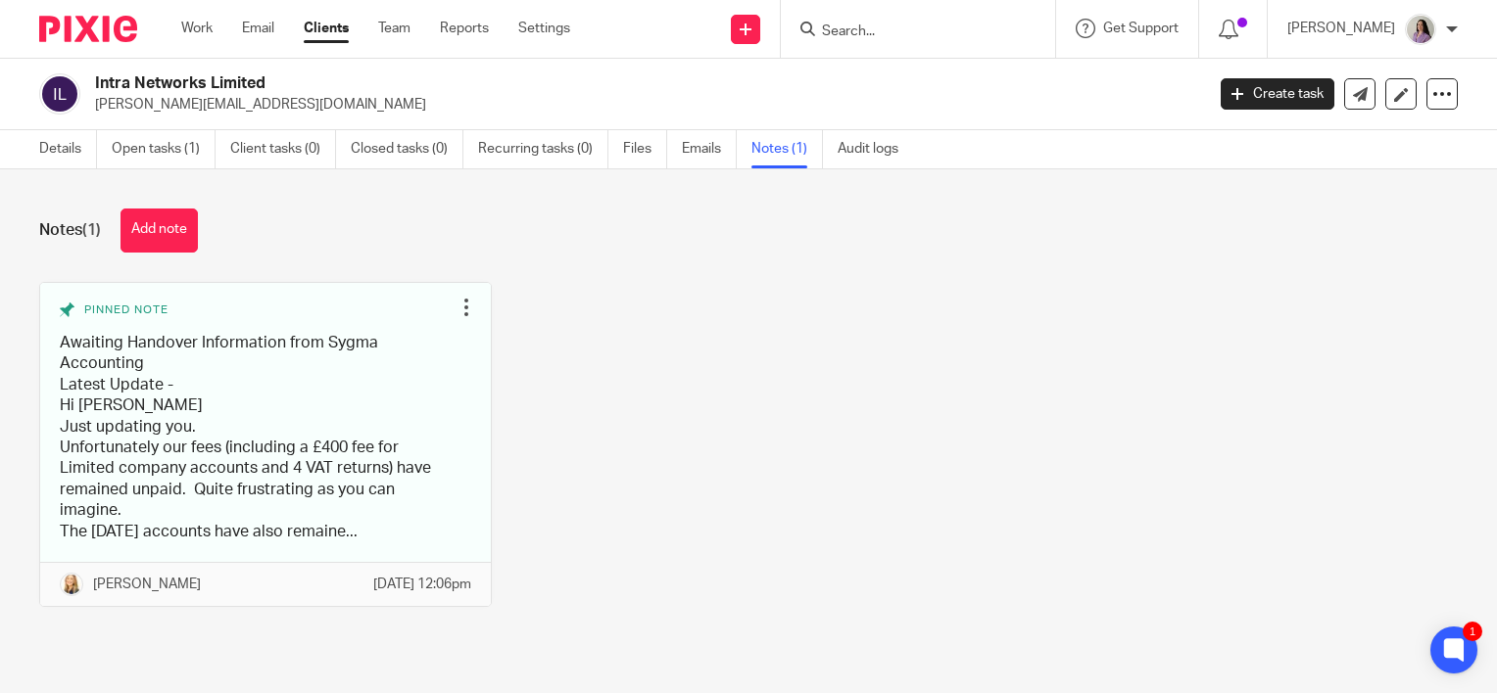
click at [929, 20] on form at bounding box center [924, 29] width 209 height 24
click at [928, 29] on input "Search" at bounding box center [908, 33] width 176 height 18
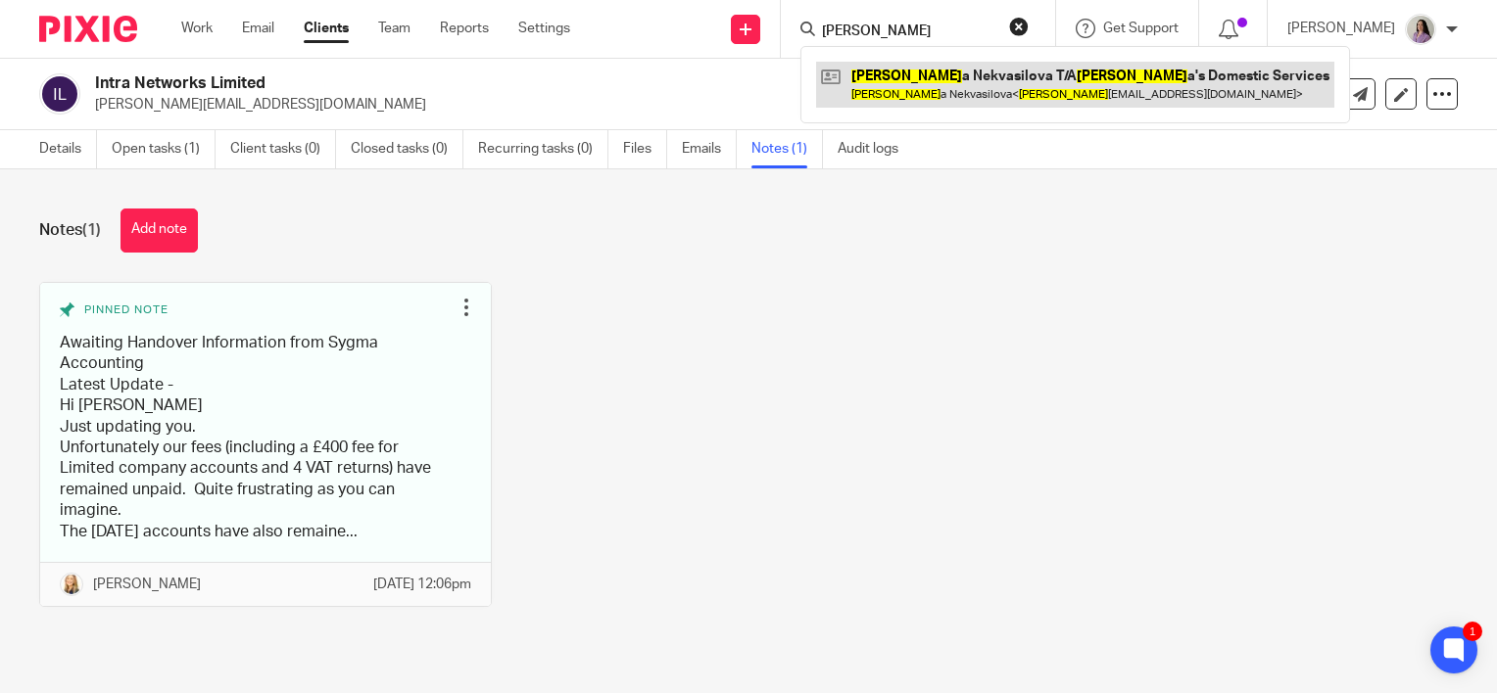
type input "[PERSON_NAME]"
click at [932, 93] on link at bounding box center [1075, 84] width 518 height 45
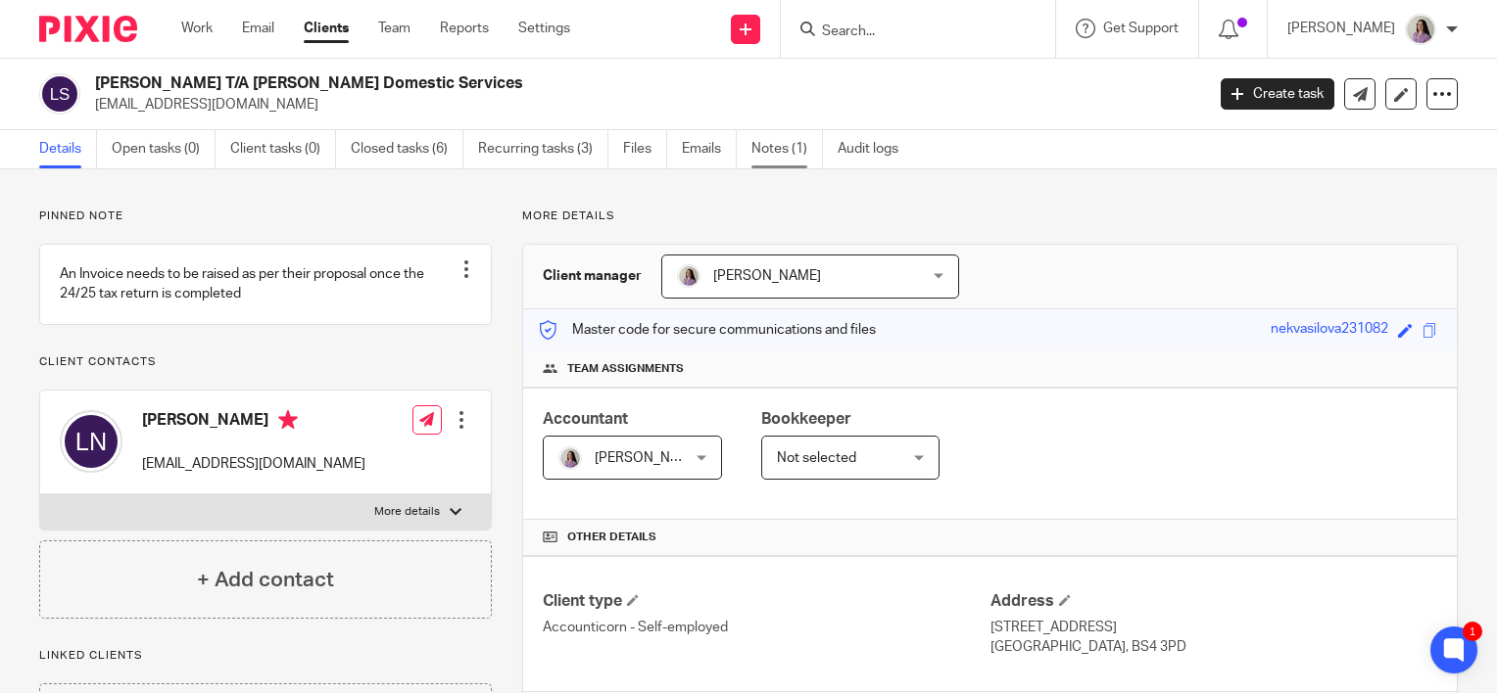
click at [772, 149] on link "Notes (1)" at bounding box center [786, 149] width 71 height 38
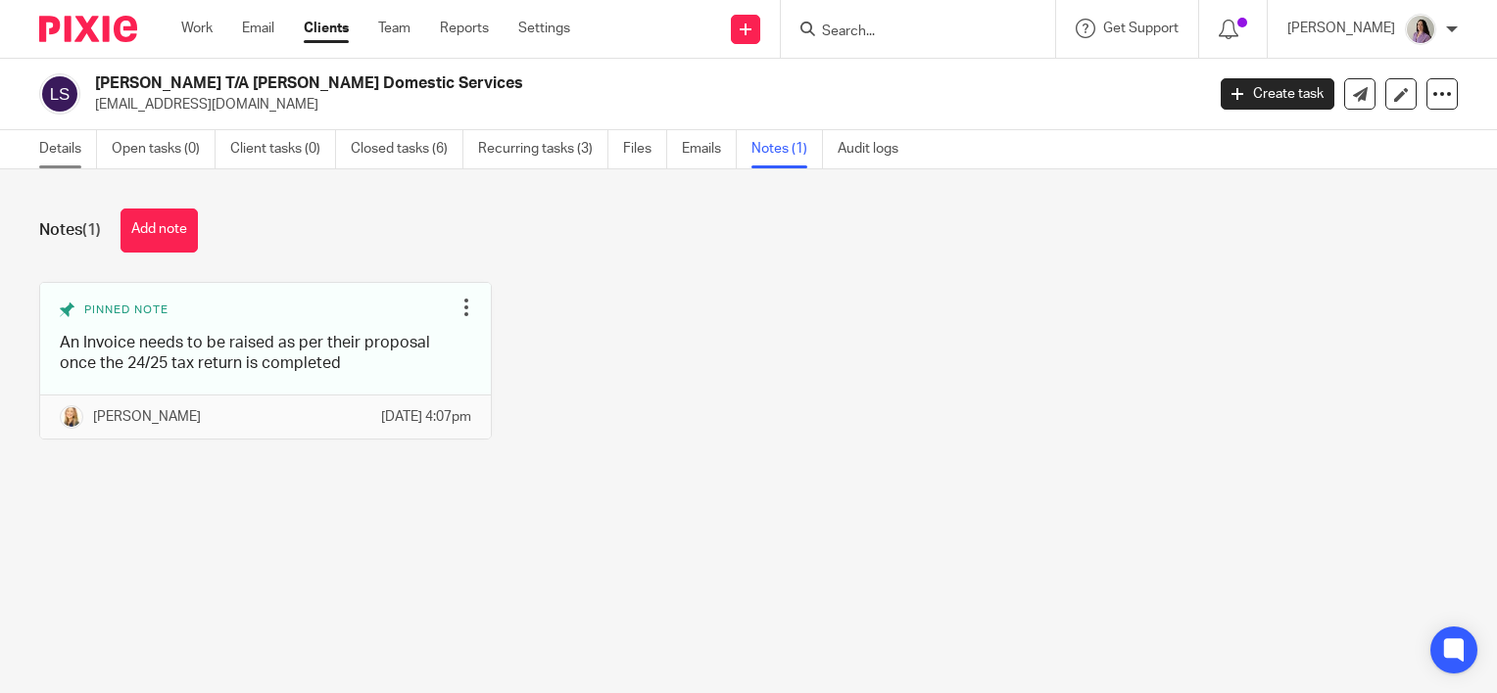
click at [61, 145] on link "Details" at bounding box center [68, 149] width 58 height 38
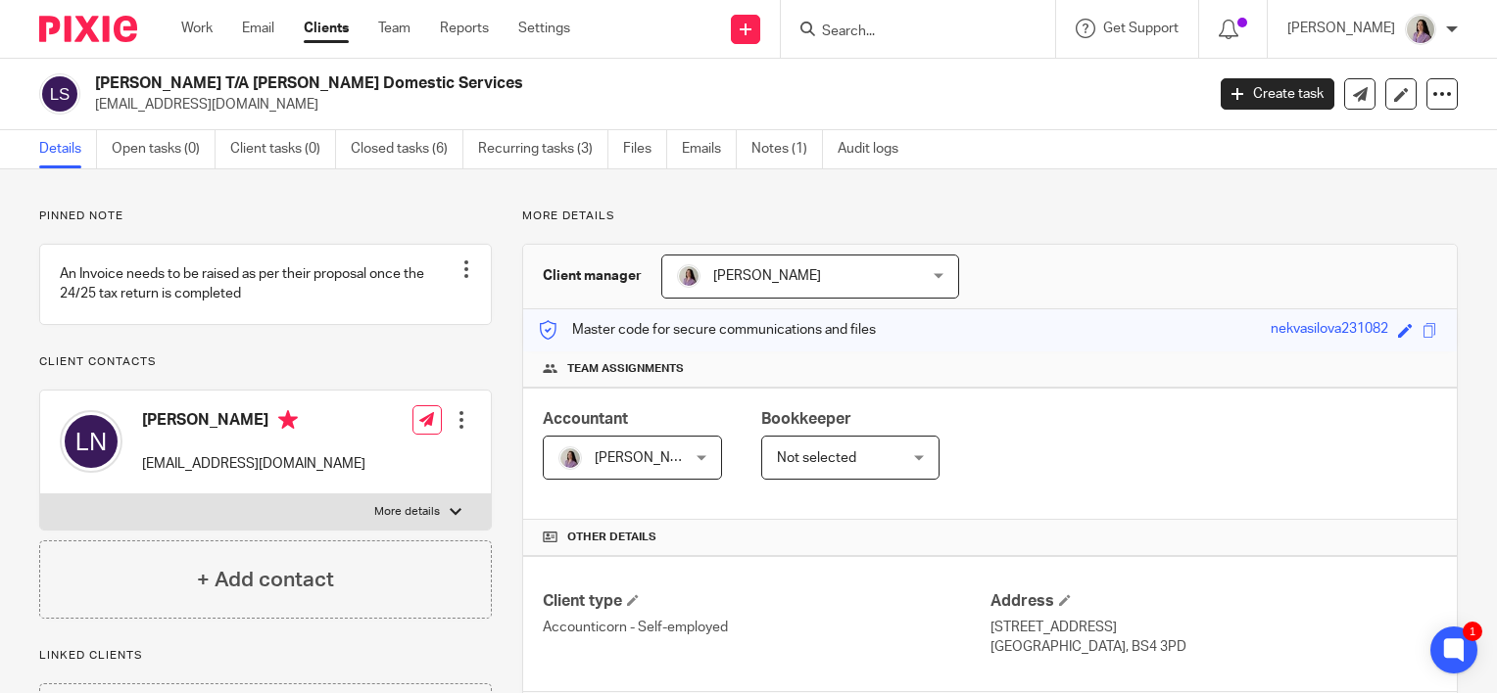
click at [193, 16] on div "Work Email Clients Team Reports Settings Work Email Clients Team Reports Settin…" at bounding box center [381, 29] width 438 height 58
click at [212, 33] on link "Work" at bounding box center [196, 29] width 31 height 20
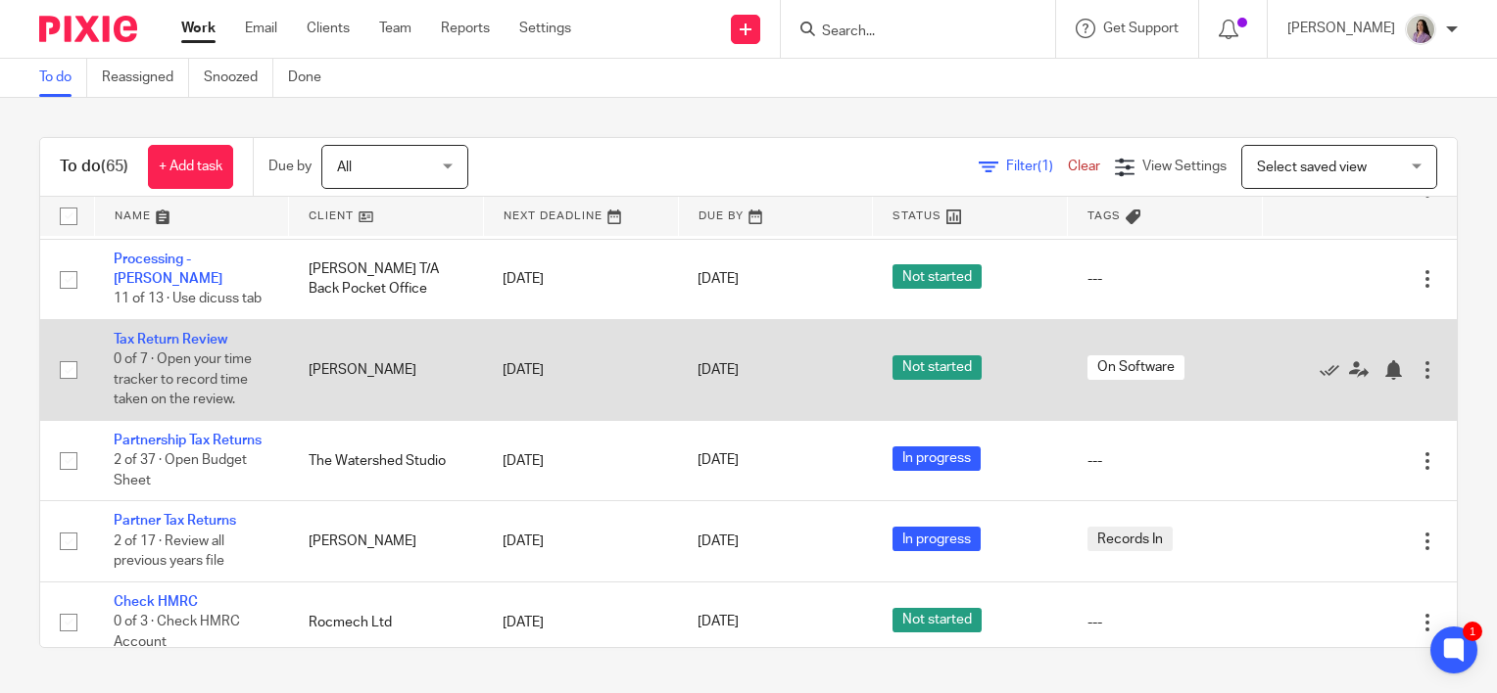
scroll to position [392, 0]
